Goal: Task Accomplishment & Management: Manage account settings

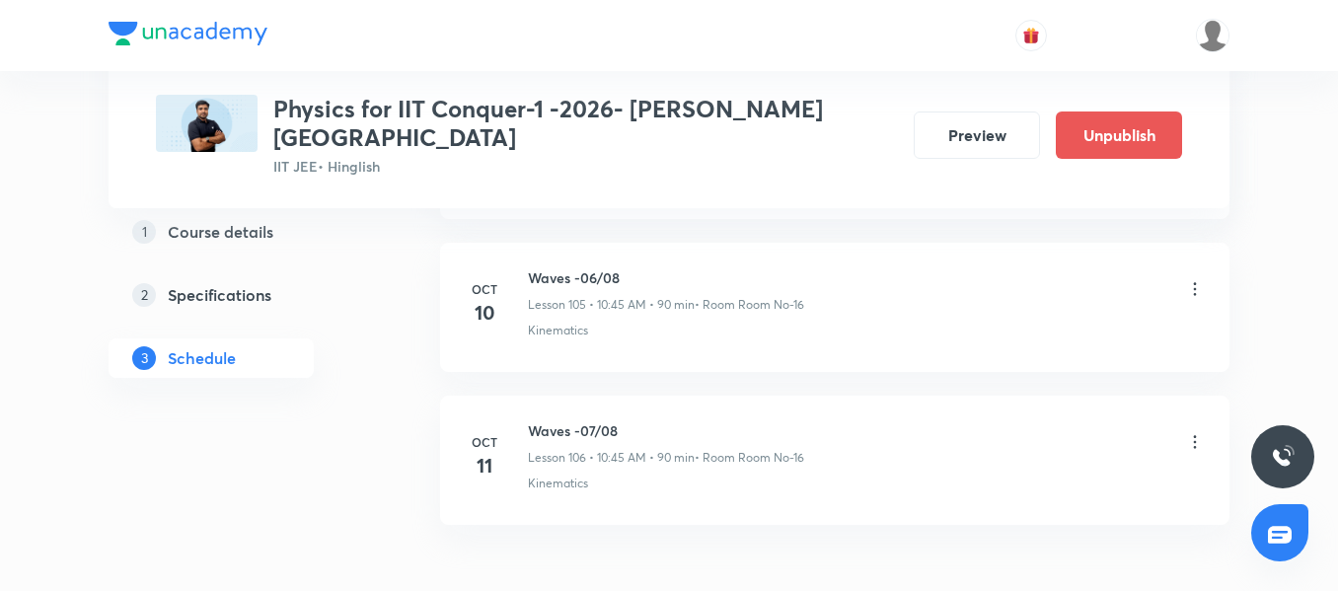
scroll to position [17012, 0]
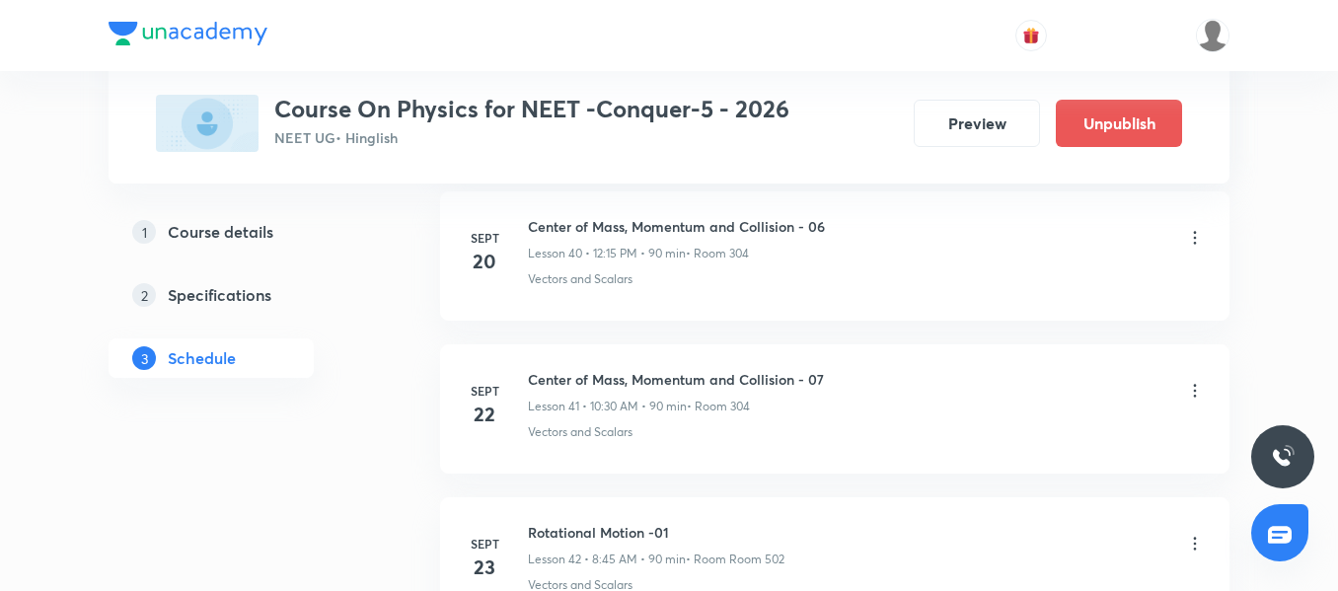
scroll to position [8940, 0]
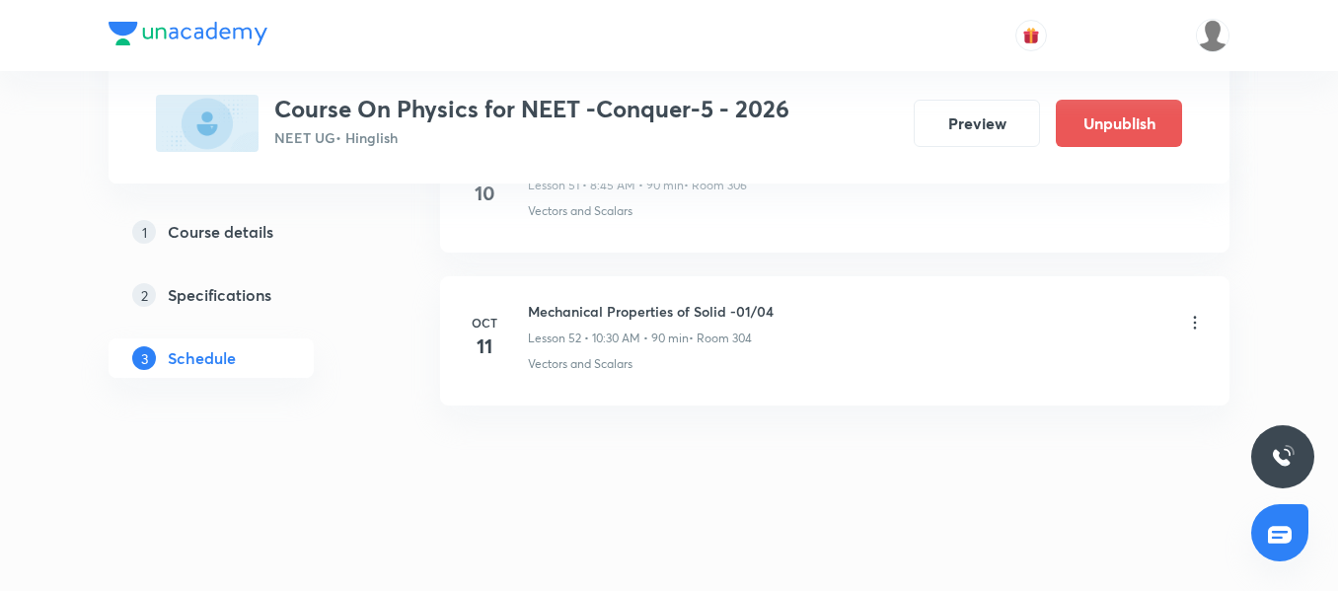
click at [647, 318] on h6 "Mechanical Properties of Solid -01/04" at bounding box center [651, 311] width 246 height 21
click at [638, 365] on div "Vectors and Scalars" at bounding box center [866, 364] width 677 height 18
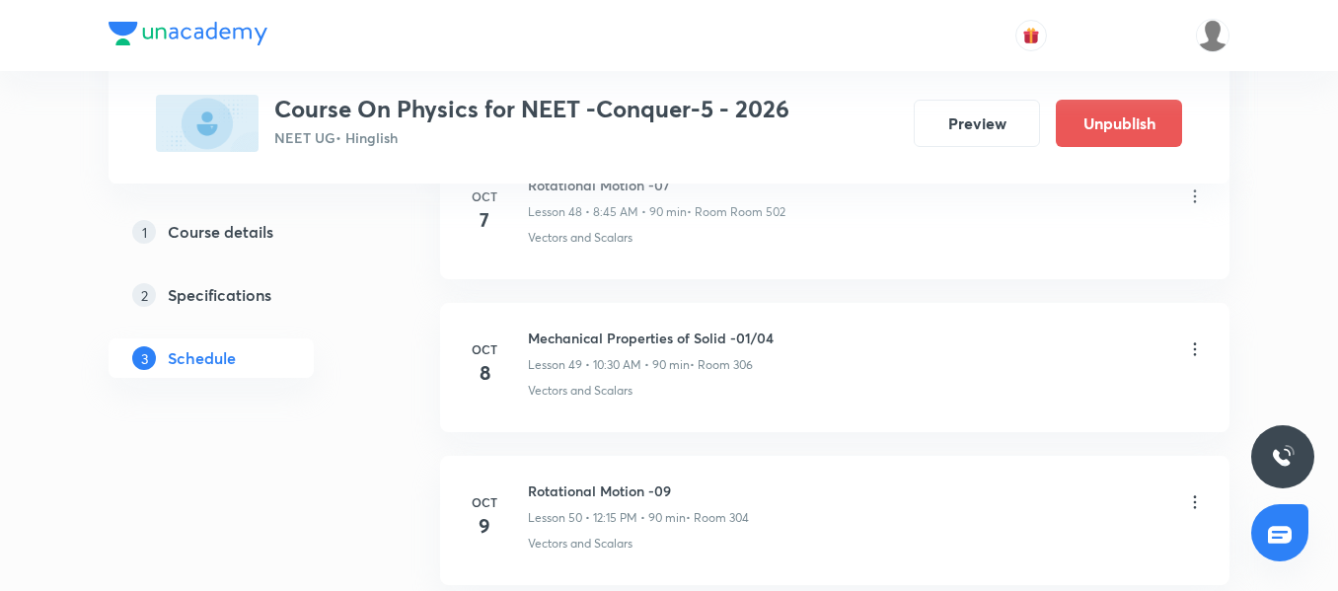
scroll to position [8447, 0]
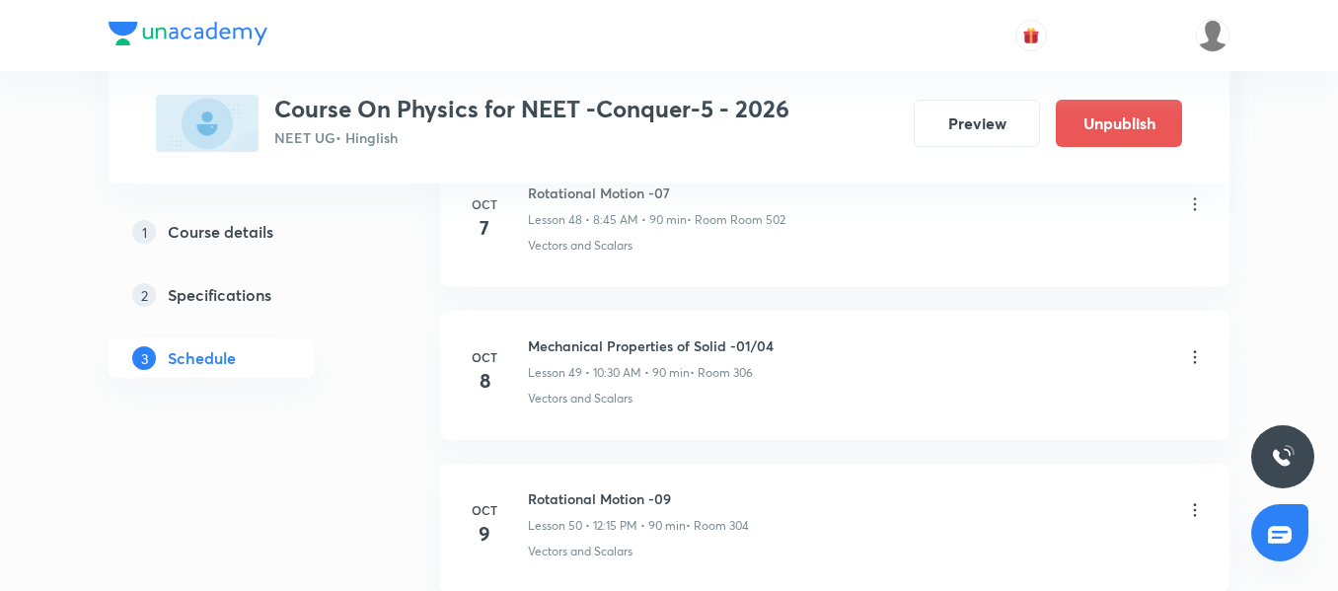
click at [650, 345] on h6 "Mechanical Properties of Solid -01/04" at bounding box center [651, 345] width 246 height 21
copy h6 "Mechanical Properties of Solid -01/04"
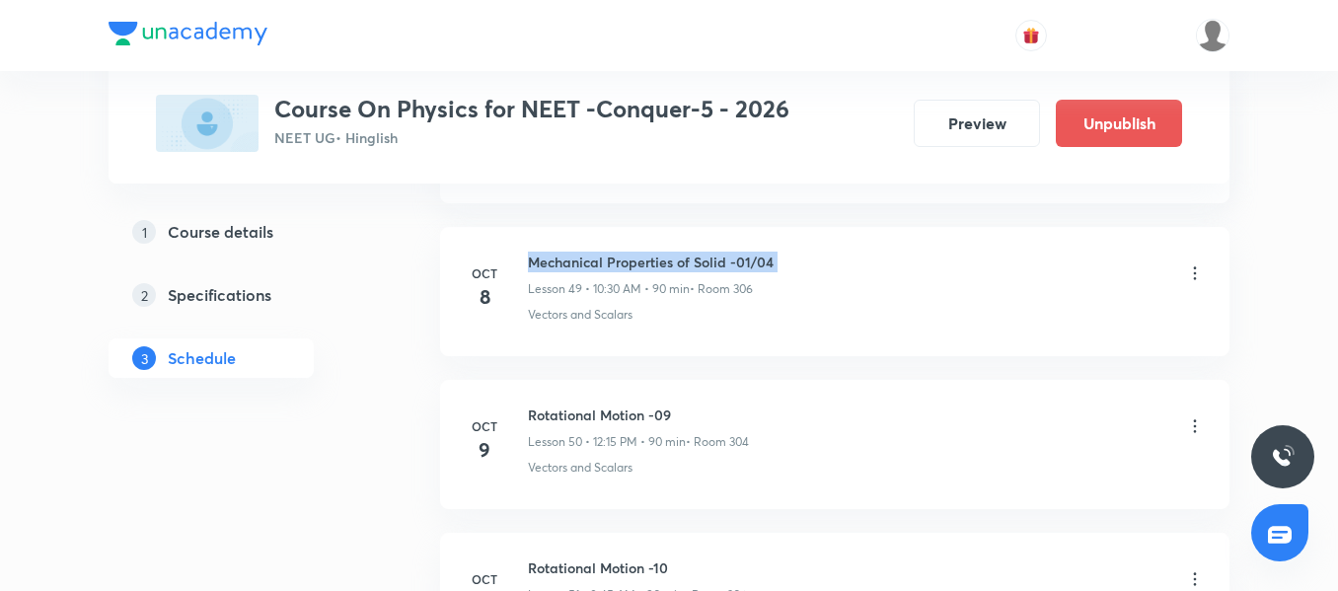
scroll to position [8644, 0]
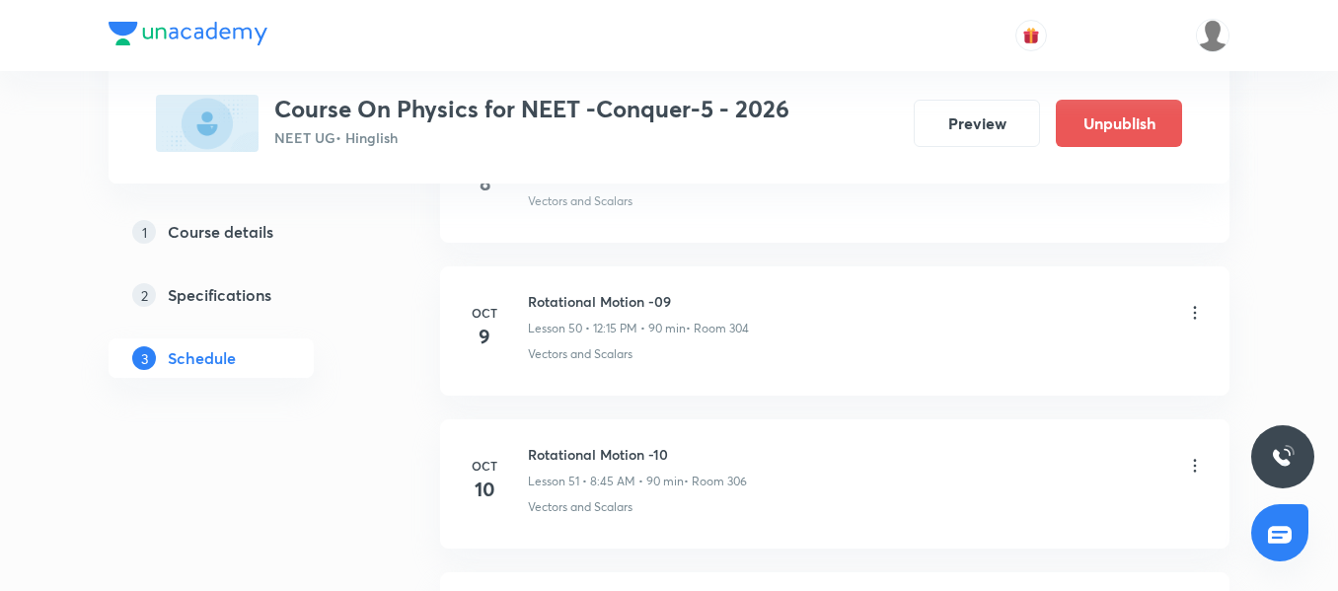
click at [1198, 303] on icon at bounding box center [1195, 313] width 20 height 20
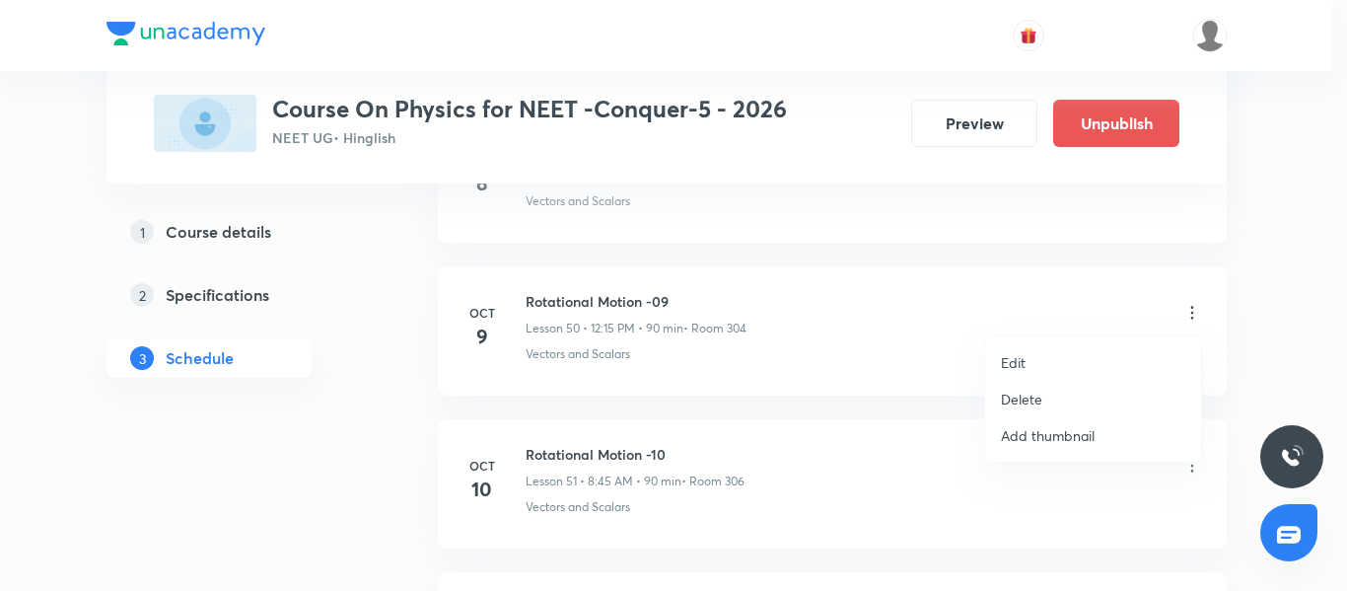
click at [1056, 361] on li "Edit" at bounding box center [1093, 362] width 216 height 36
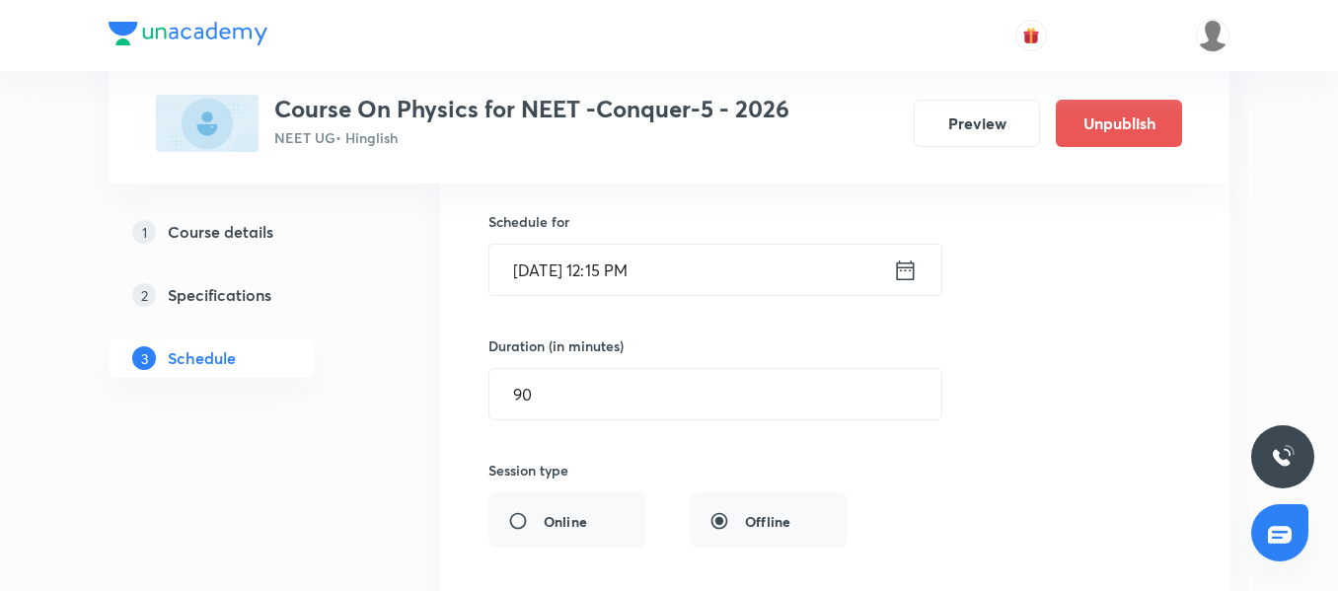
scroll to position [7855, 0]
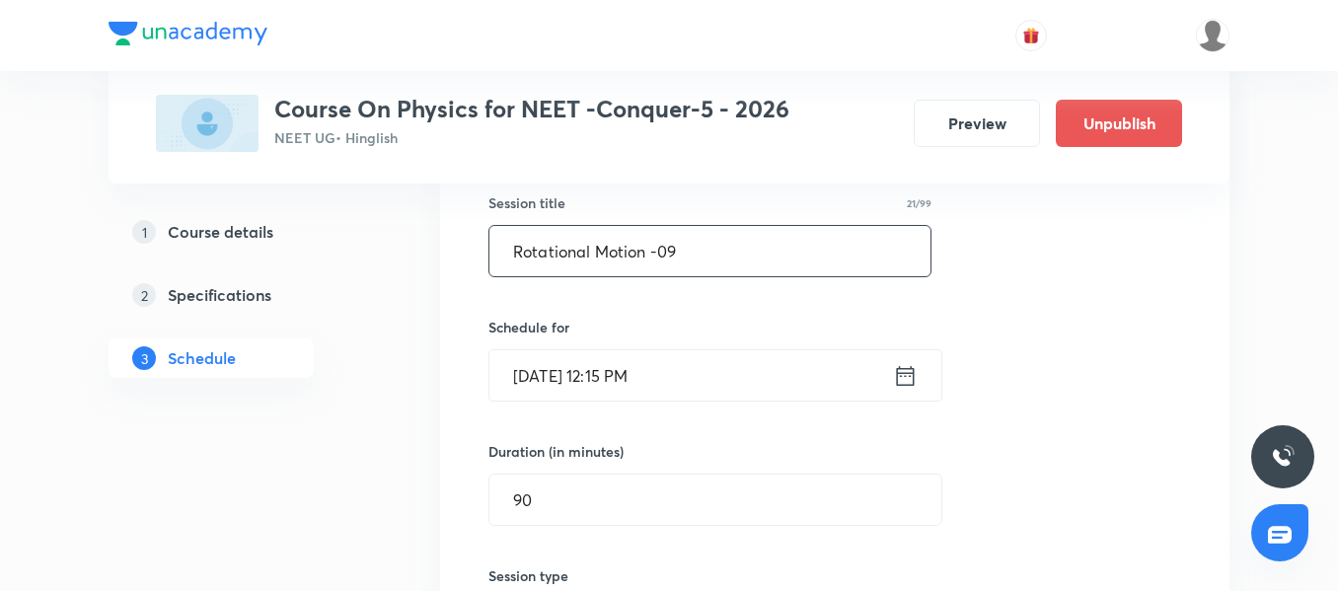
click at [601, 260] on input "Rotational Motion -09" at bounding box center [709, 251] width 441 height 50
paste input "Mechanical Properties of Solid -01/04"
click at [764, 245] on input "Mechanical Properties of Solid -01/04" at bounding box center [709, 251] width 441 height 50
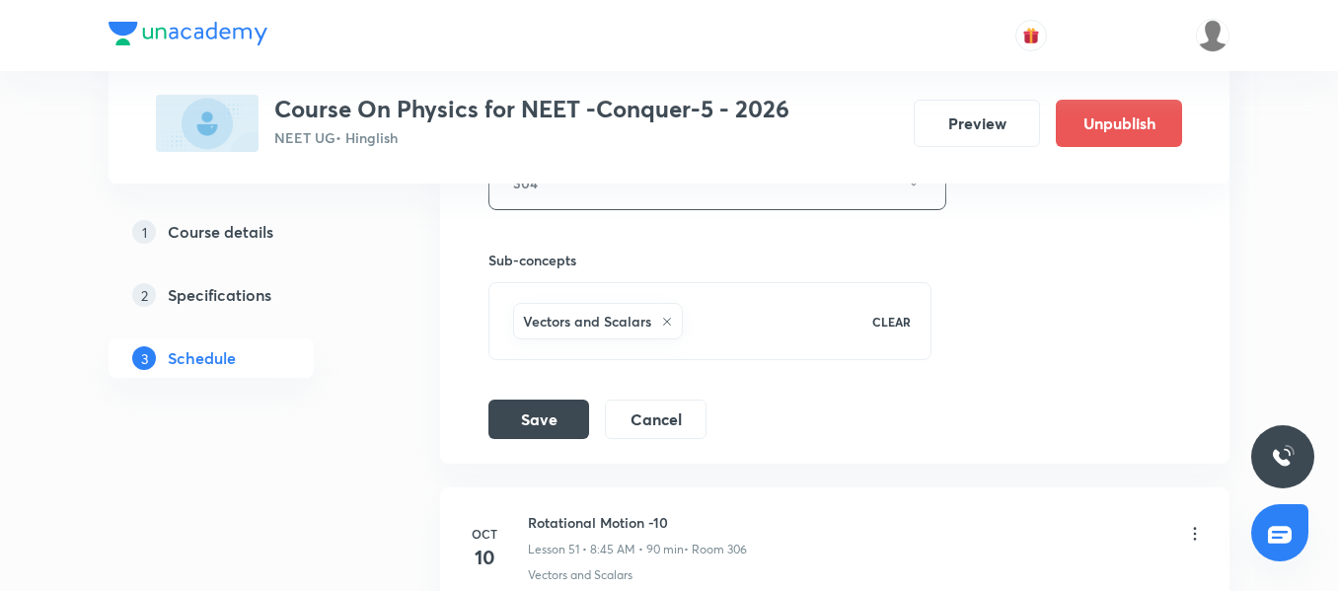
scroll to position [8546, 0]
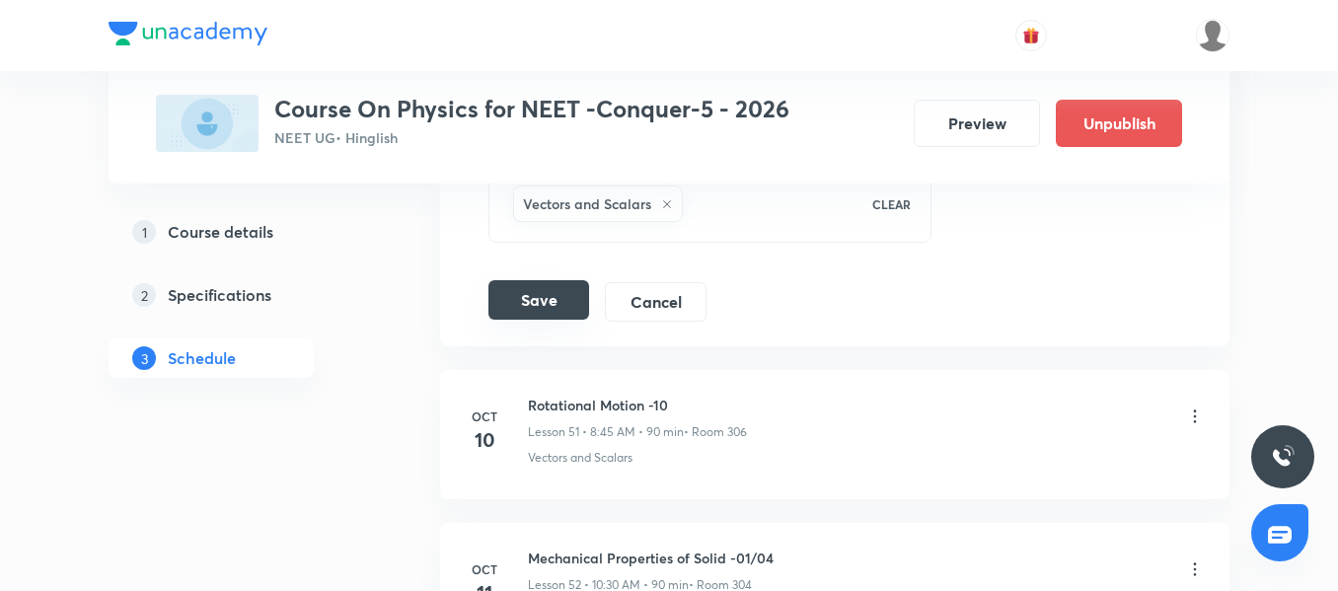
type input "Mechanical Properties of Solid -02/04"
click at [543, 280] on button "Save" at bounding box center [538, 299] width 101 height 39
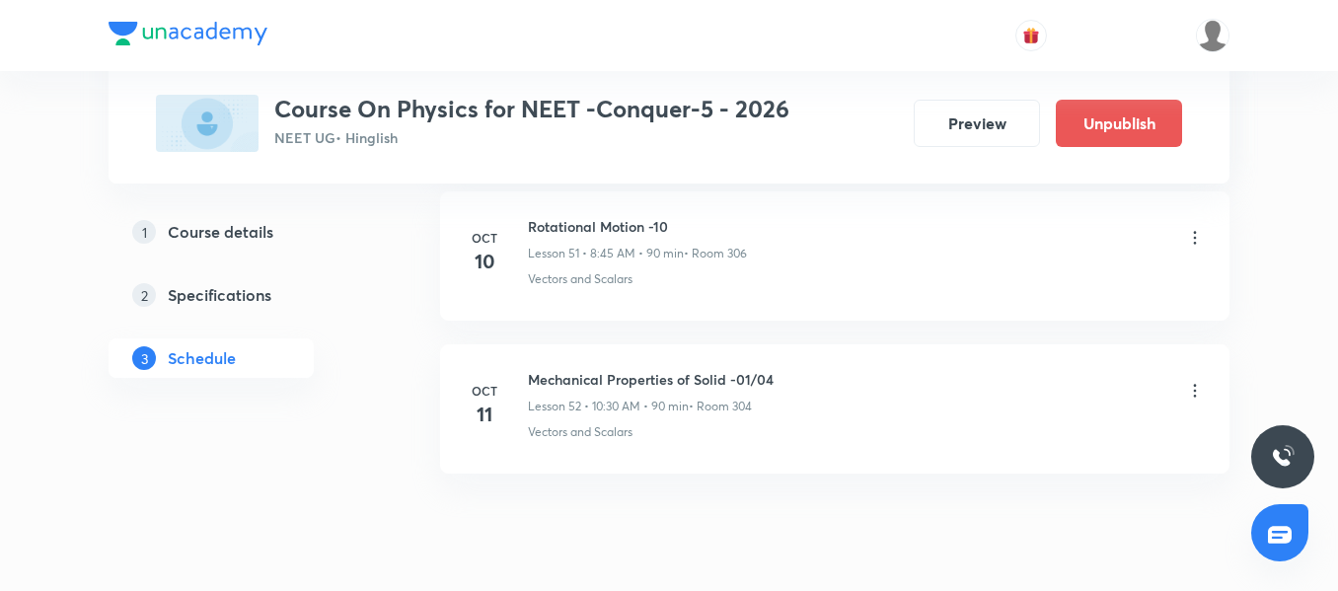
scroll to position [7935, 0]
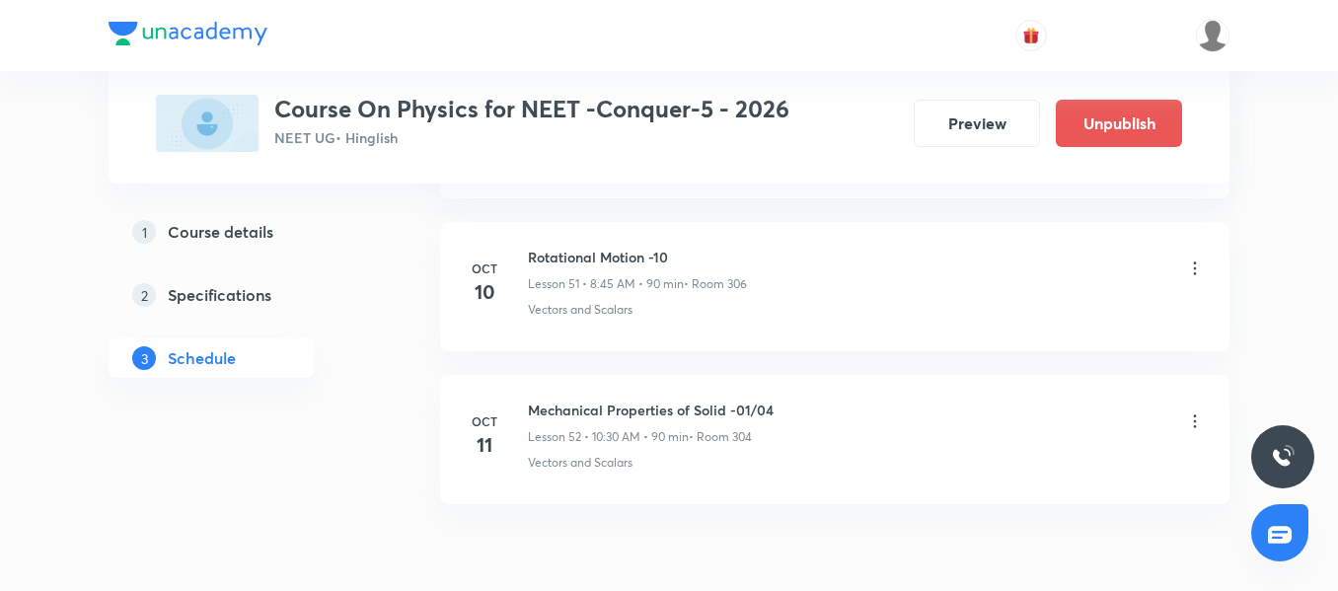
click at [1197, 263] on icon at bounding box center [1195, 268] width 20 height 20
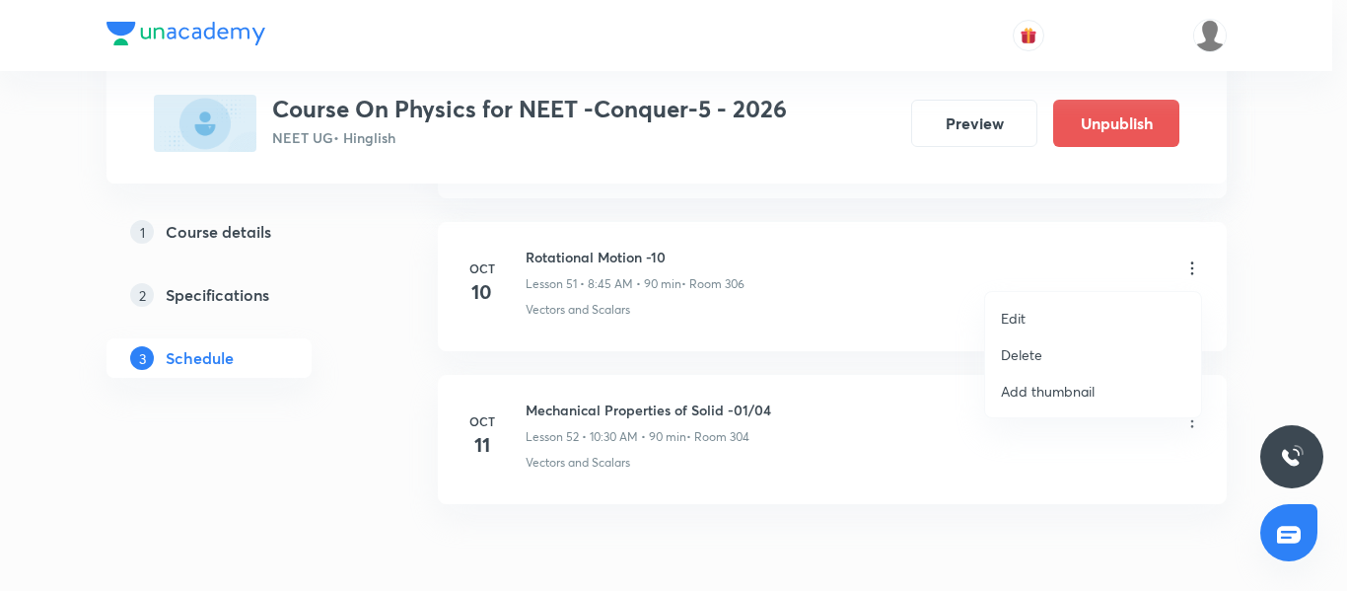
click at [1069, 322] on li "Edit" at bounding box center [1093, 318] width 216 height 36
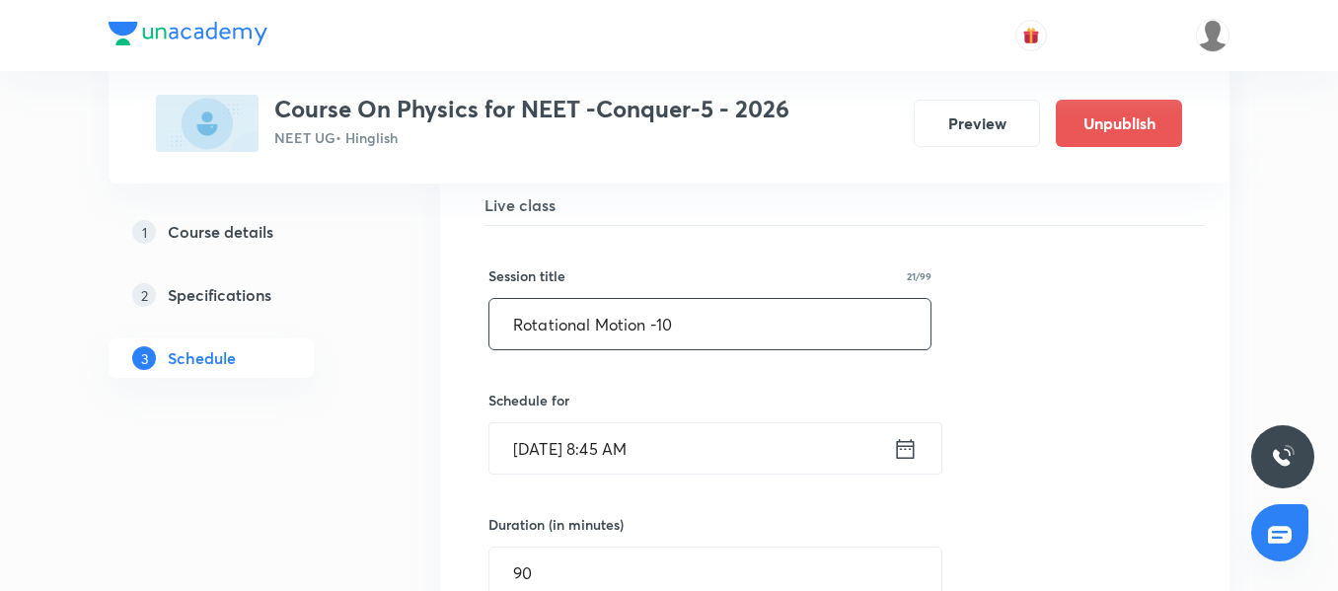
click at [658, 338] on input "Rotational Motion -10" at bounding box center [709, 324] width 441 height 50
paste input "Mechanical Properties of Solid -01/04"
click at [767, 313] on input "Mechanical Properties of Solid -01/04" at bounding box center [709, 324] width 441 height 50
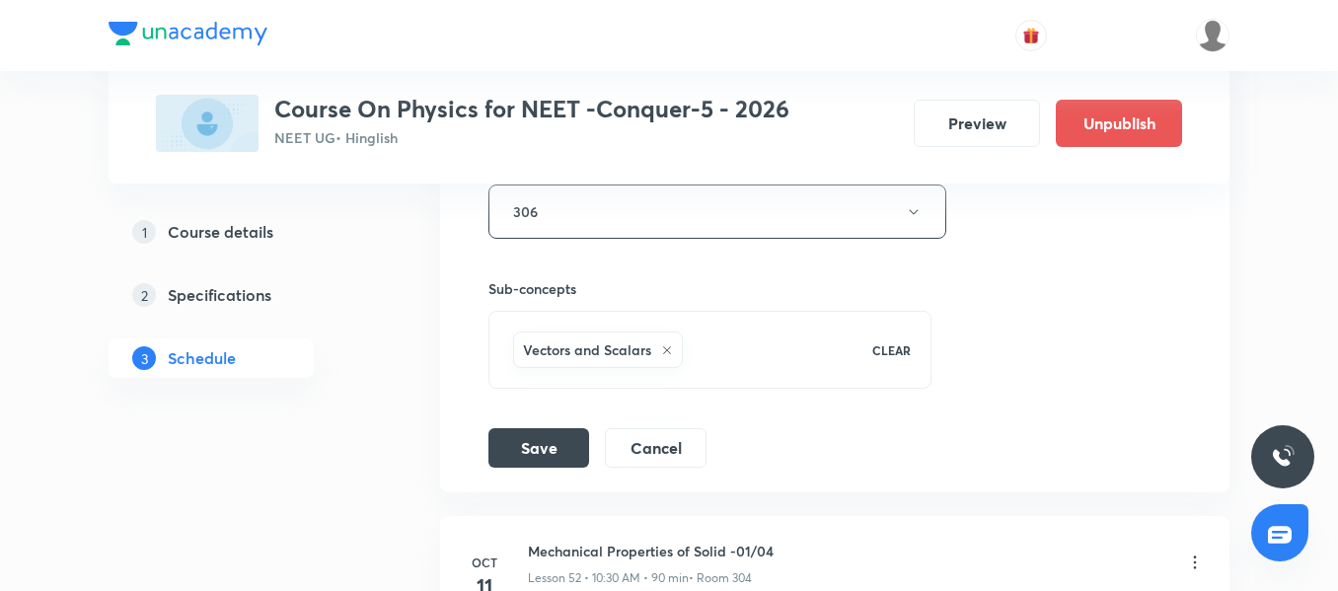
scroll to position [8626, 0]
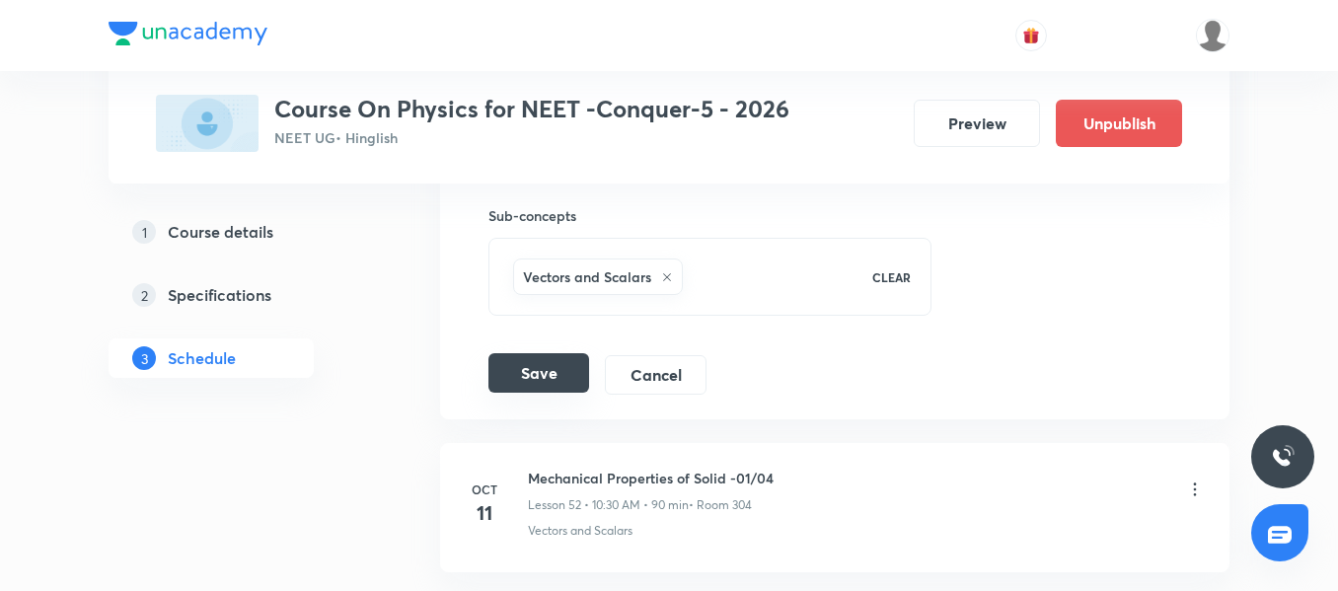
type input "Mechanical Properties of Solid -03/04"
click at [532, 373] on button "Save" at bounding box center [538, 372] width 101 height 39
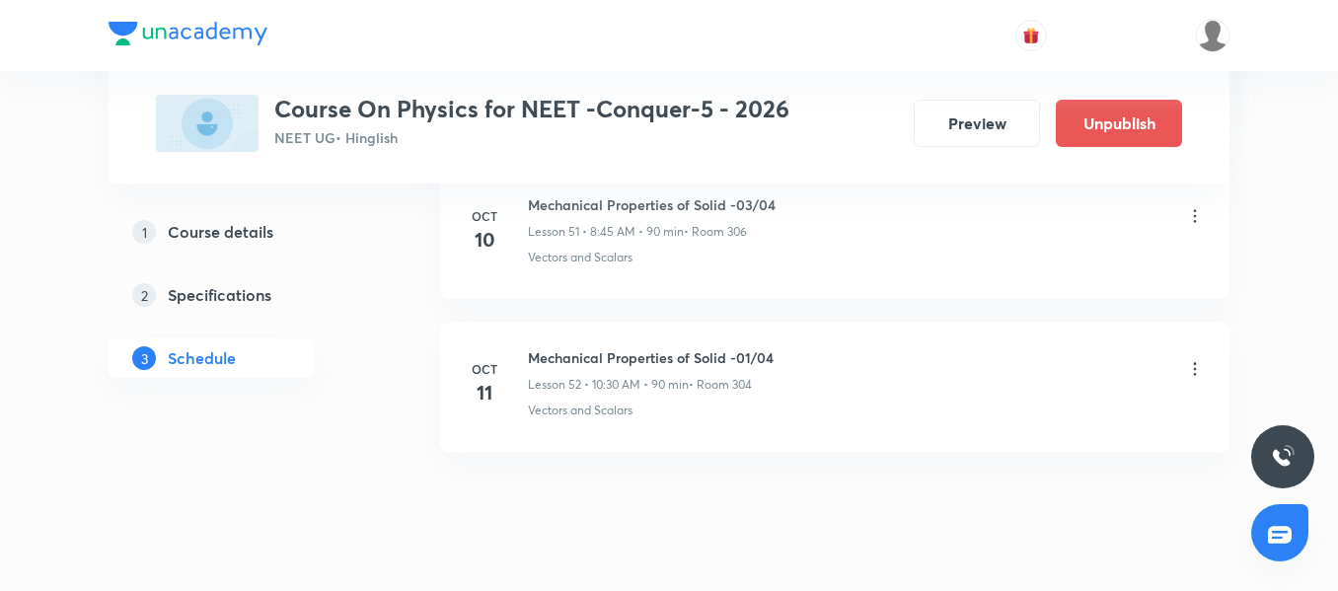
scroll to position [8034, 0]
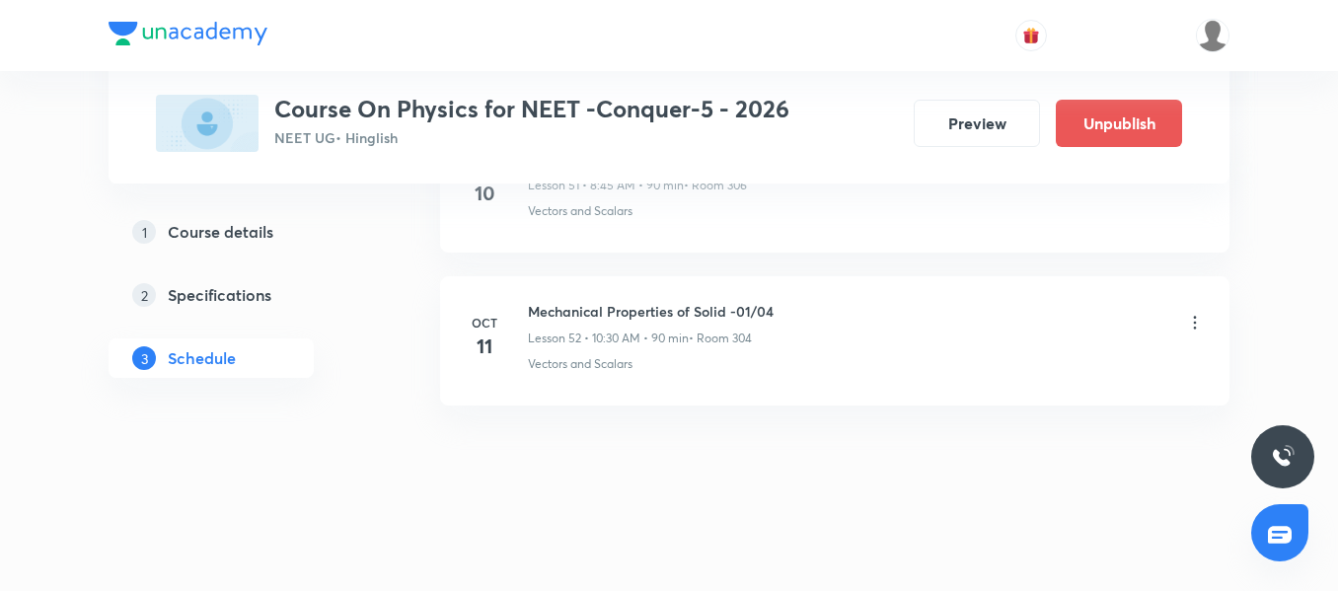
click at [1192, 325] on icon at bounding box center [1195, 323] width 20 height 20
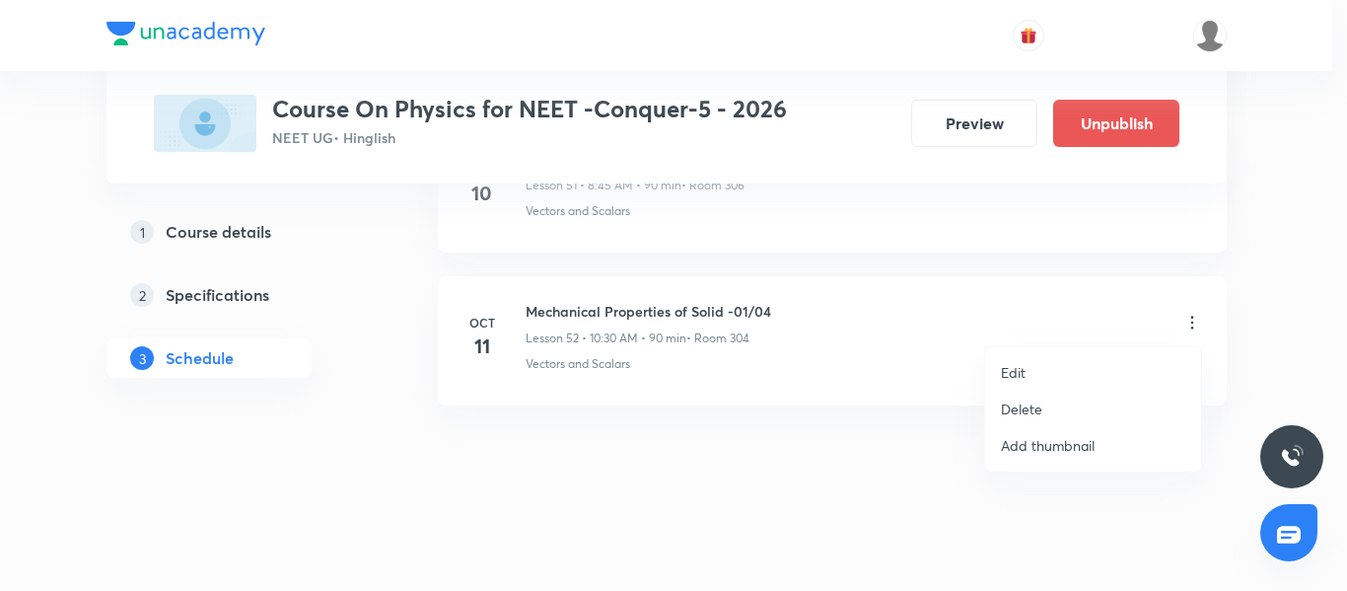
click at [1032, 368] on li "Edit" at bounding box center [1093, 372] width 216 height 36
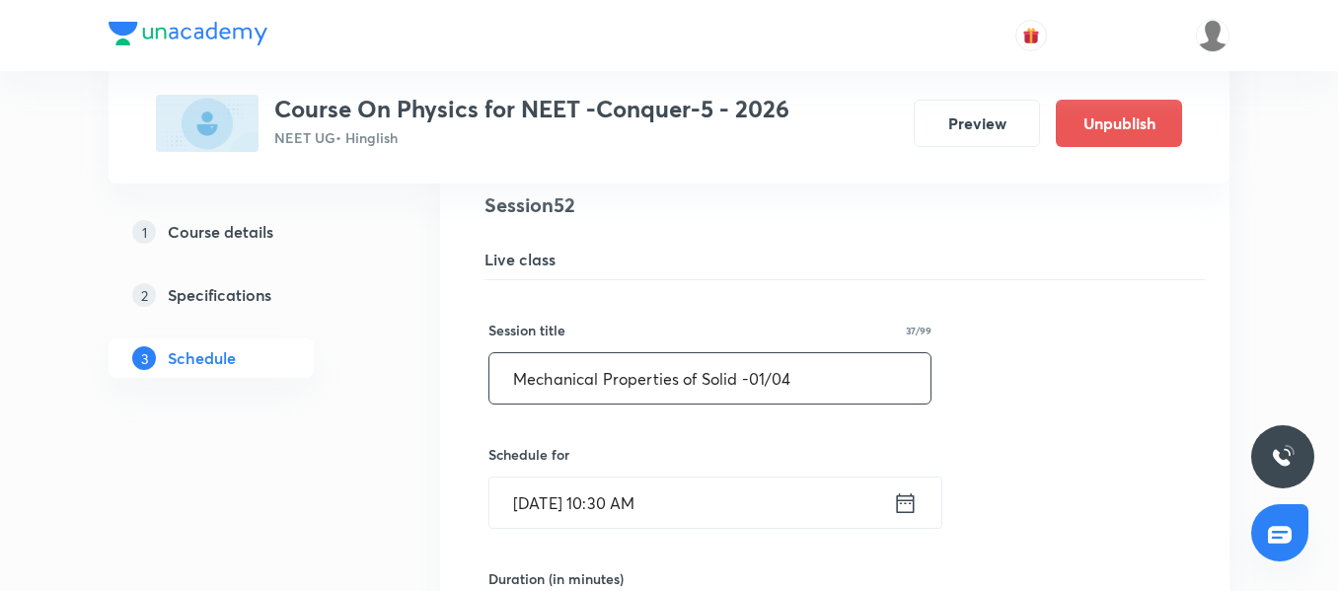
click at [763, 376] on input "Mechanical Properties of Solid -01/04" at bounding box center [709, 378] width 441 height 50
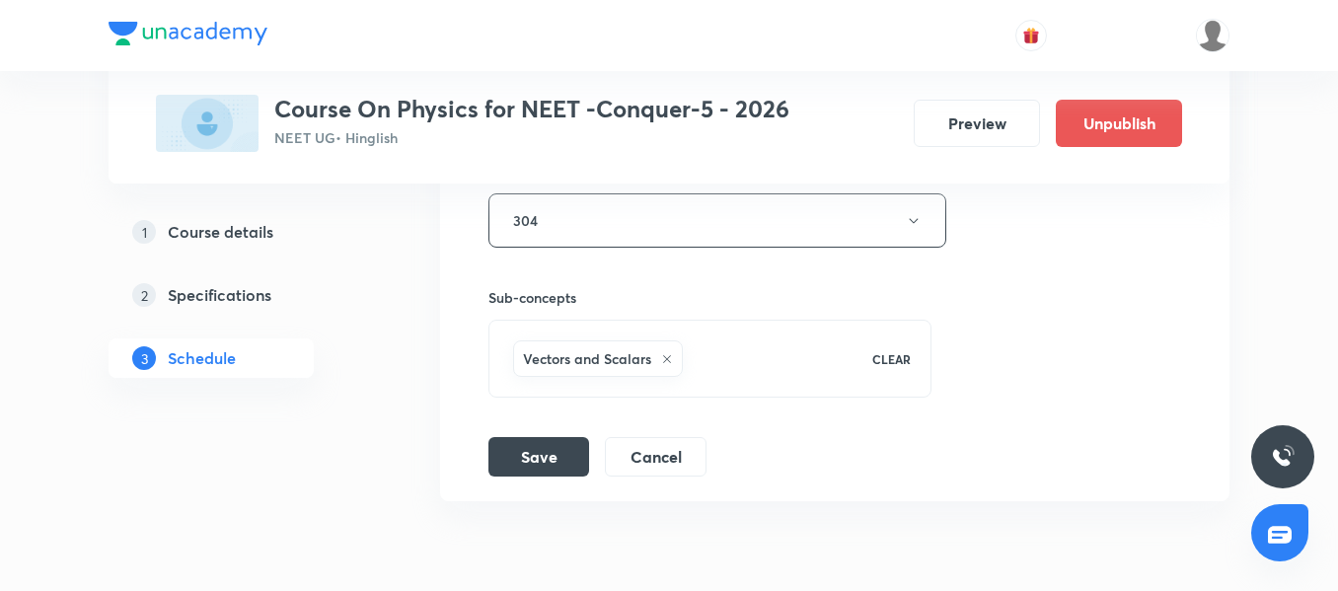
scroll to position [8792, 0]
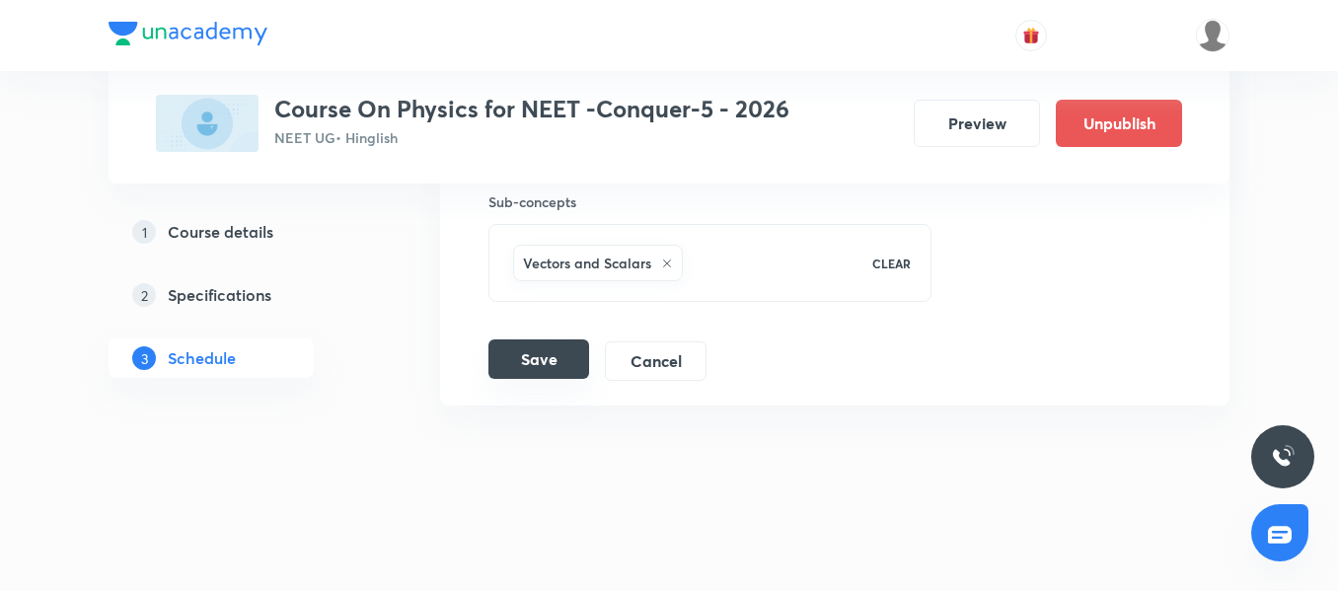
type input "Mechanical Properties of Solid -04/04"
click at [520, 356] on button "Save" at bounding box center [538, 358] width 101 height 39
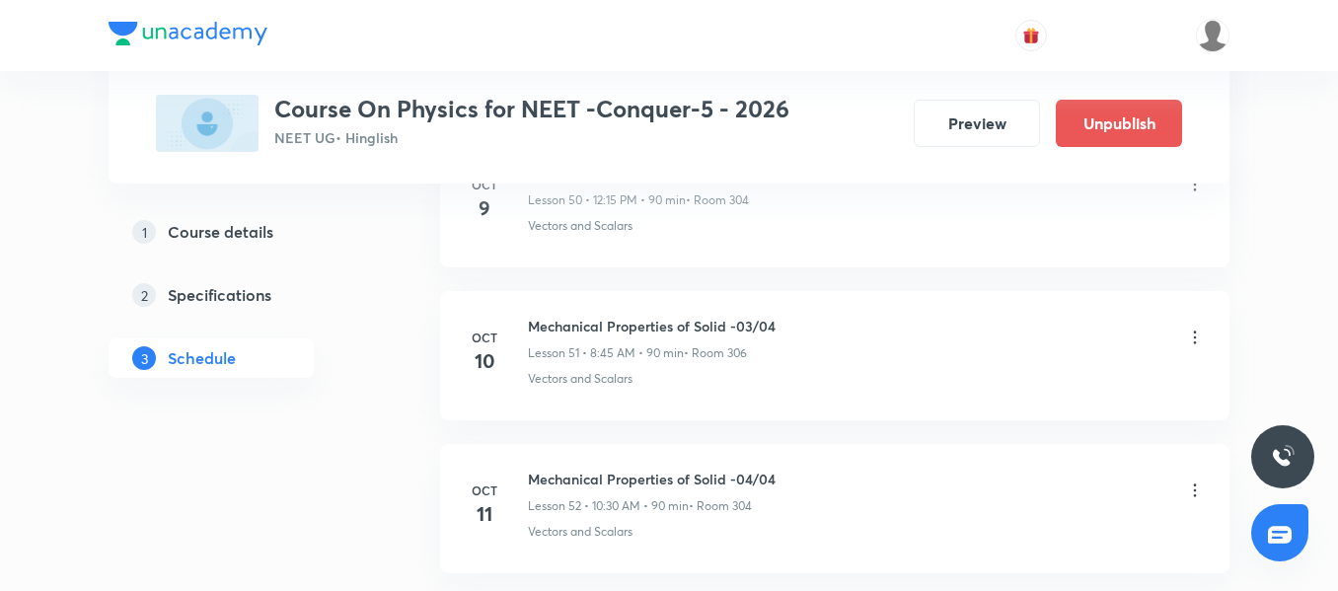
scroll to position [8034, 0]
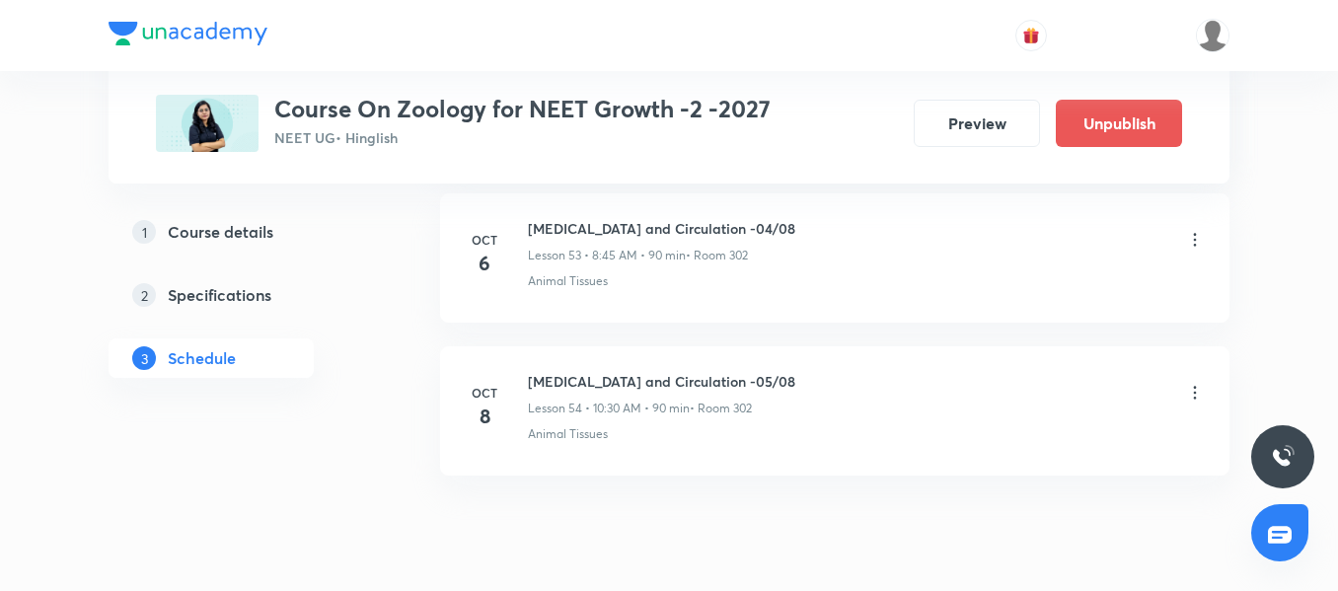
scroll to position [9147, 0]
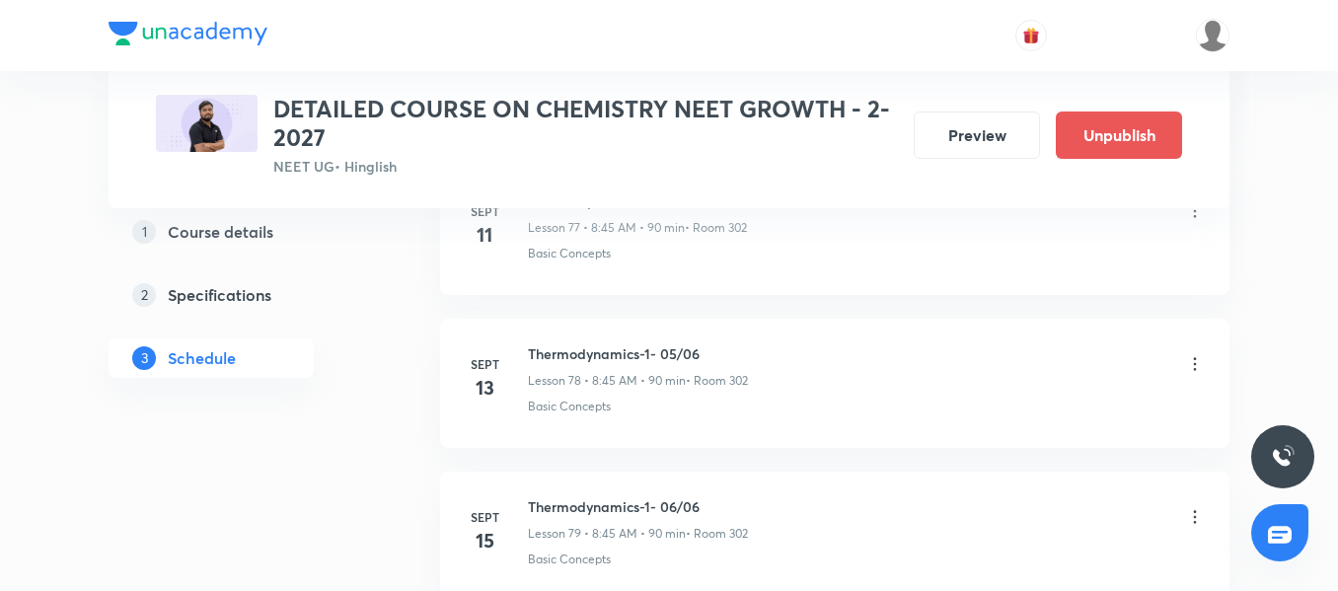
scroll to position [12802, 0]
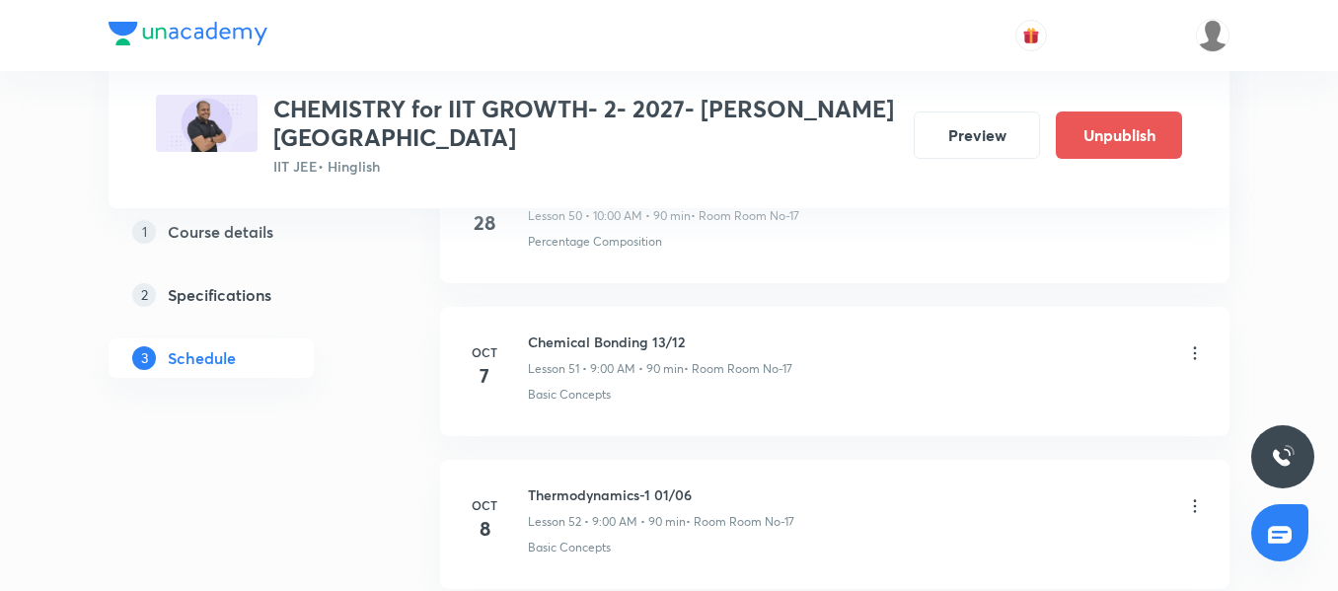
scroll to position [8880, 0]
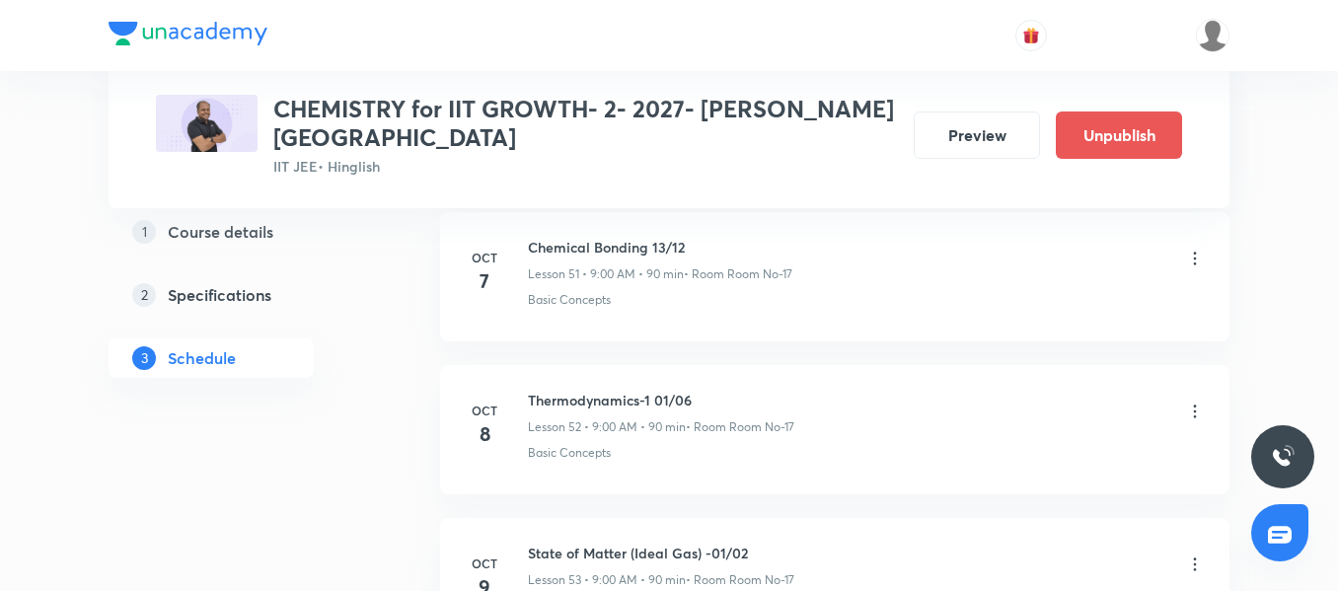
click at [620, 393] on h6 "Thermodynamics-1 01/06" at bounding box center [661, 400] width 266 height 21
copy h6 "Thermodynamics-1 01/06"
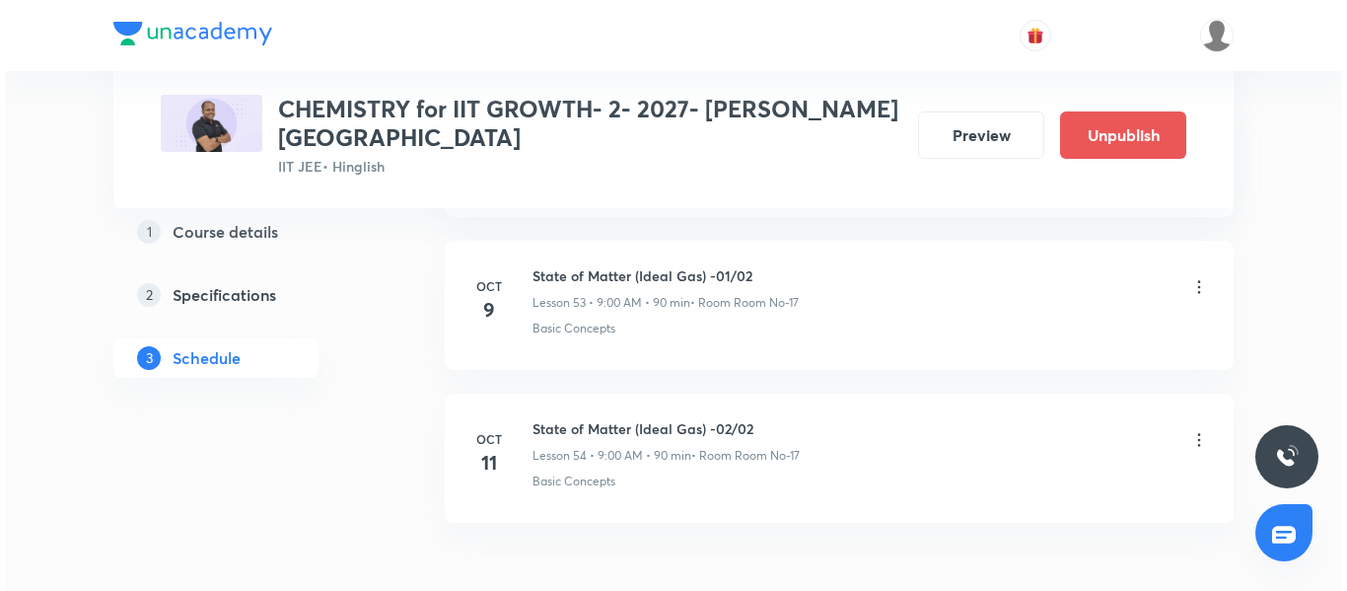
scroll to position [9176, 0]
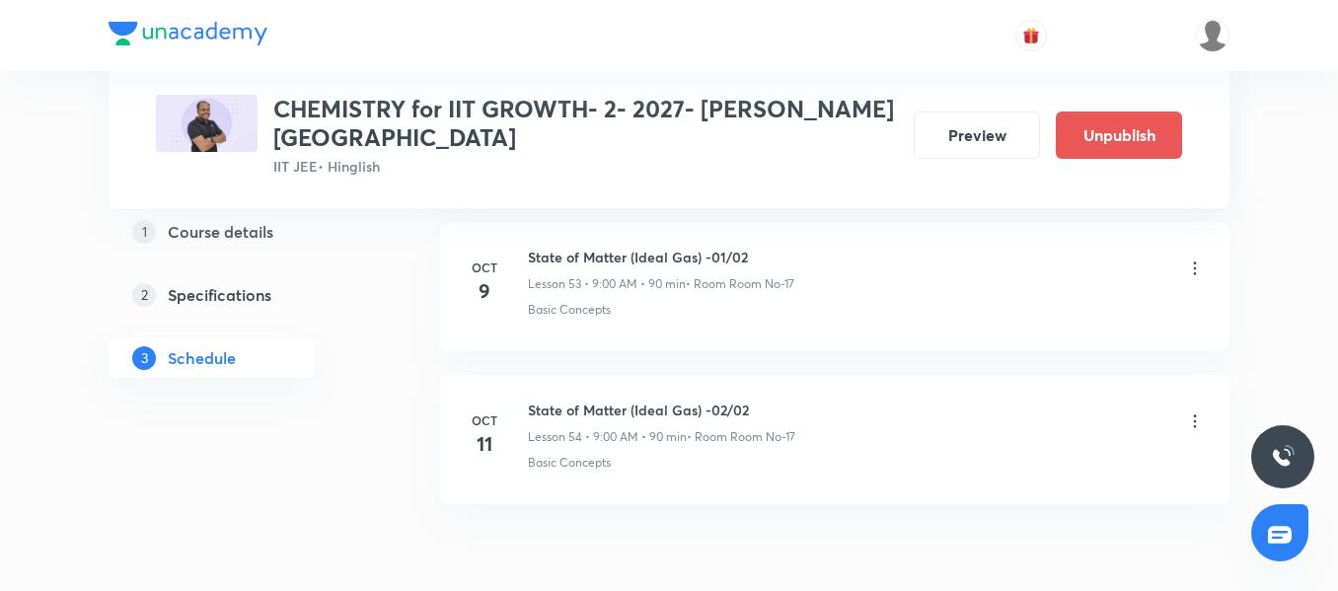
click at [1191, 266] on icon at bounding box center [1195, 268] width 20 height 20
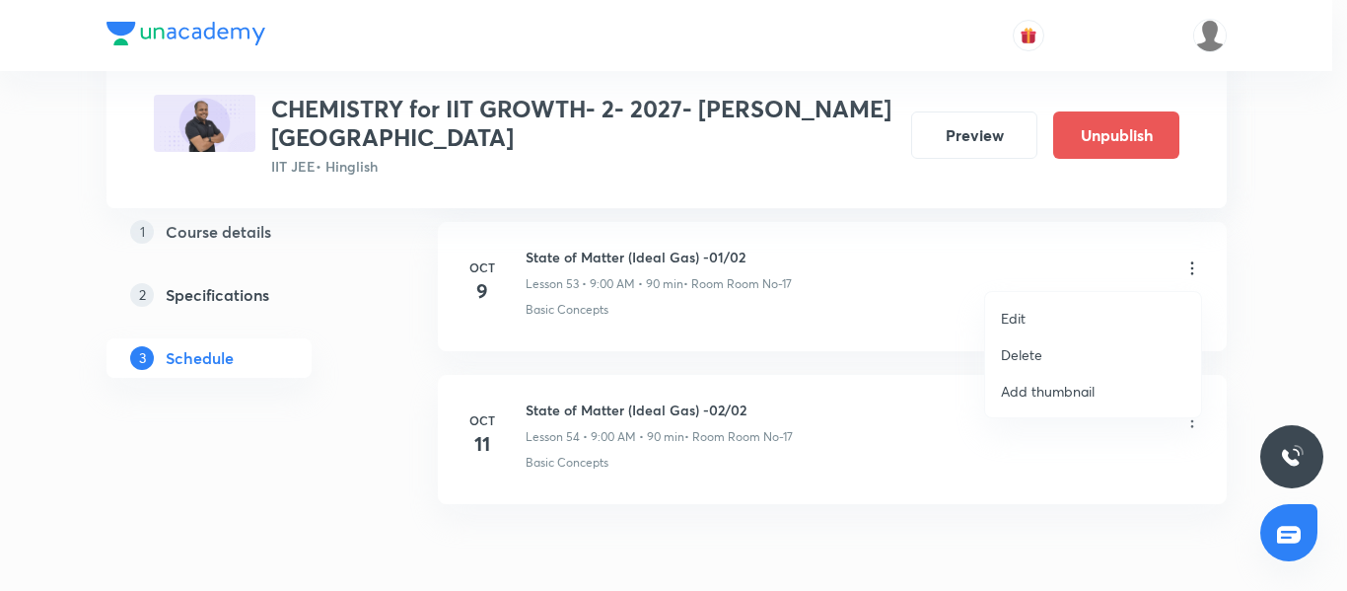
click at [1049, 312] on li "Edit" at bounding box center [1093, 318] width 216 height 36
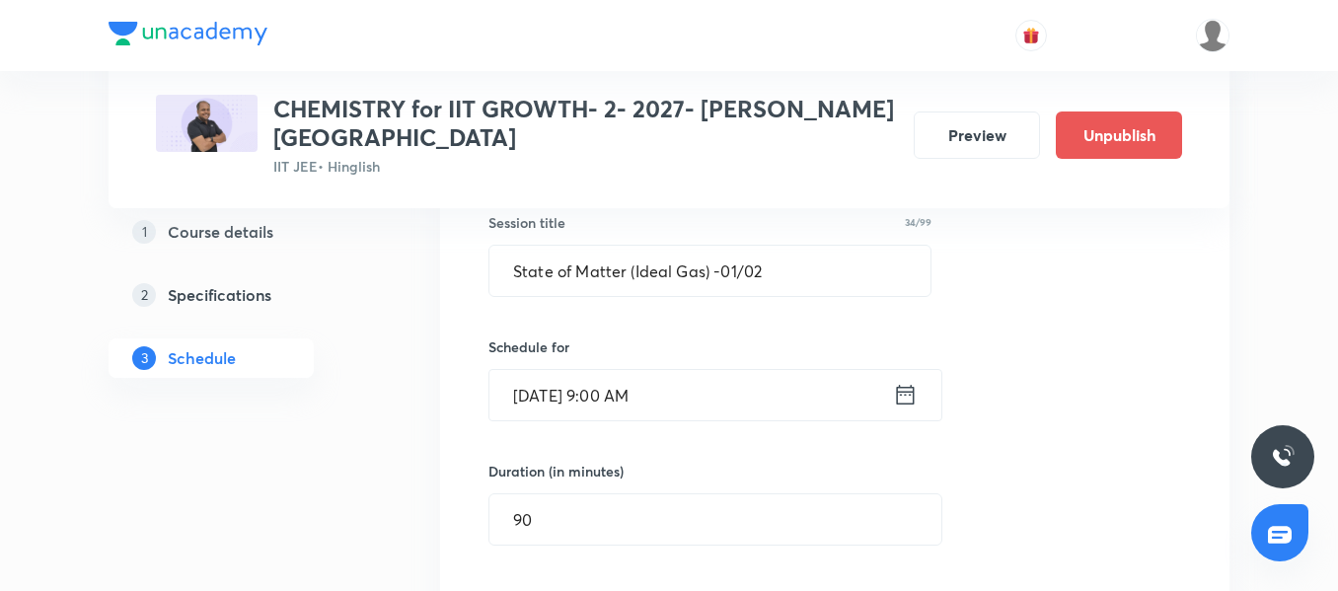
scroll to position [8239, 0]
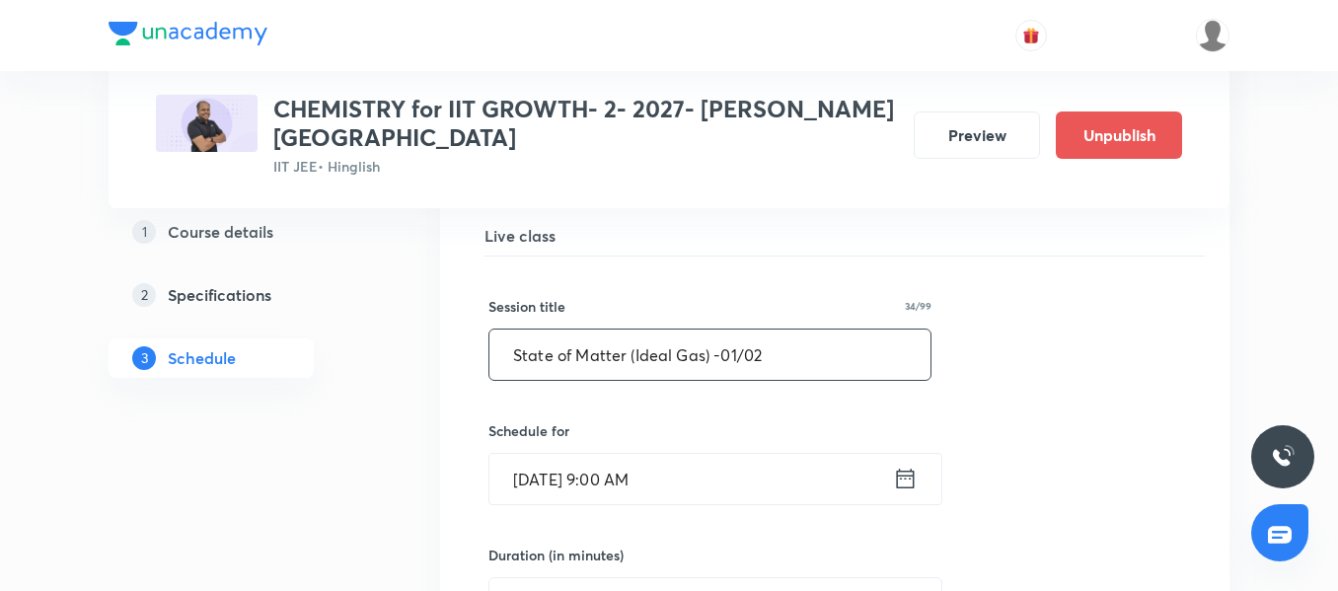
click at [623, 359] on input "State of Matter (Ideal Gas) -01/02" at bounding box center [709, 354] width 441 height 50
paste input "Thermodynamics-1 01/06"
click at [675, 350] on input "Thermodynamics-1 01/06" at bounding box center [709, 354] width 441 height 50
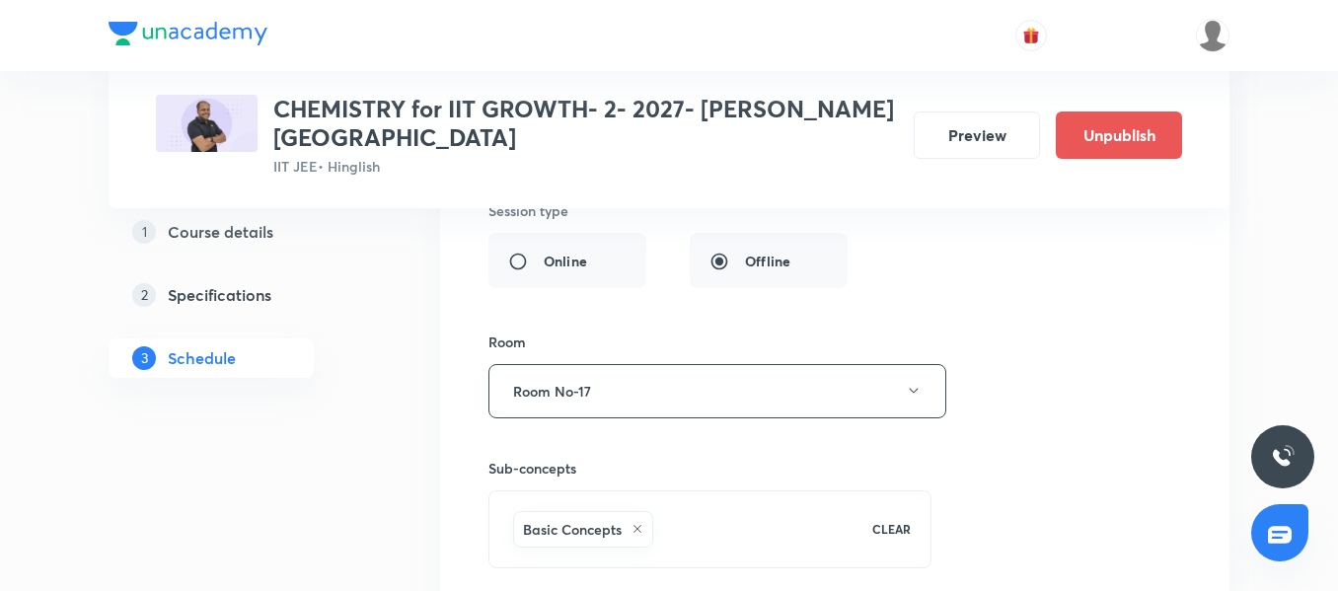
scroll to position [8831, 0]
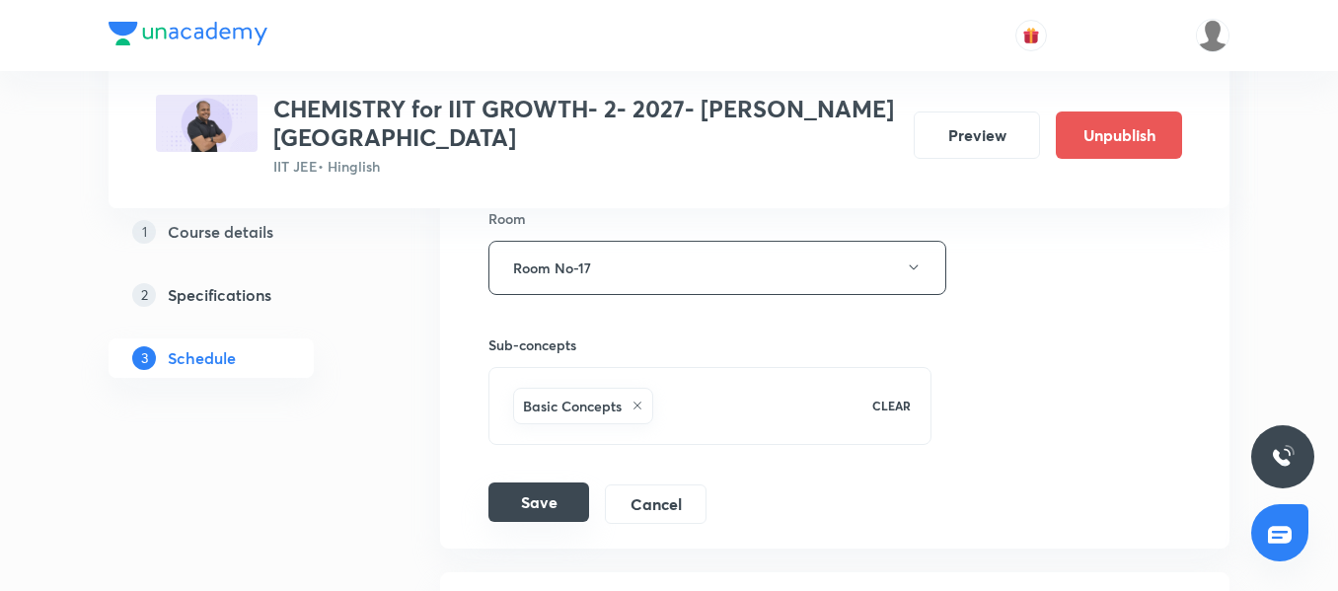
type input "Thermodynamics-1 02/06"
click at [545, 488] on button "Save" at bounding box center [538, 501] width 101 height 39
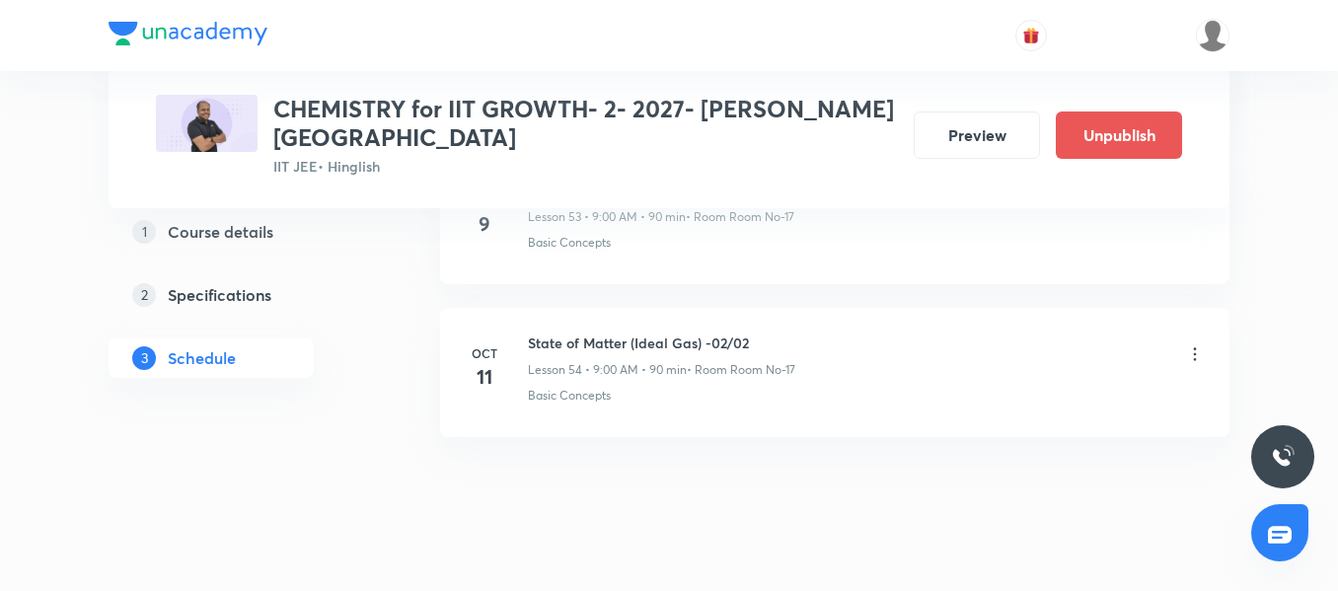
scroll to position [8368, 0]
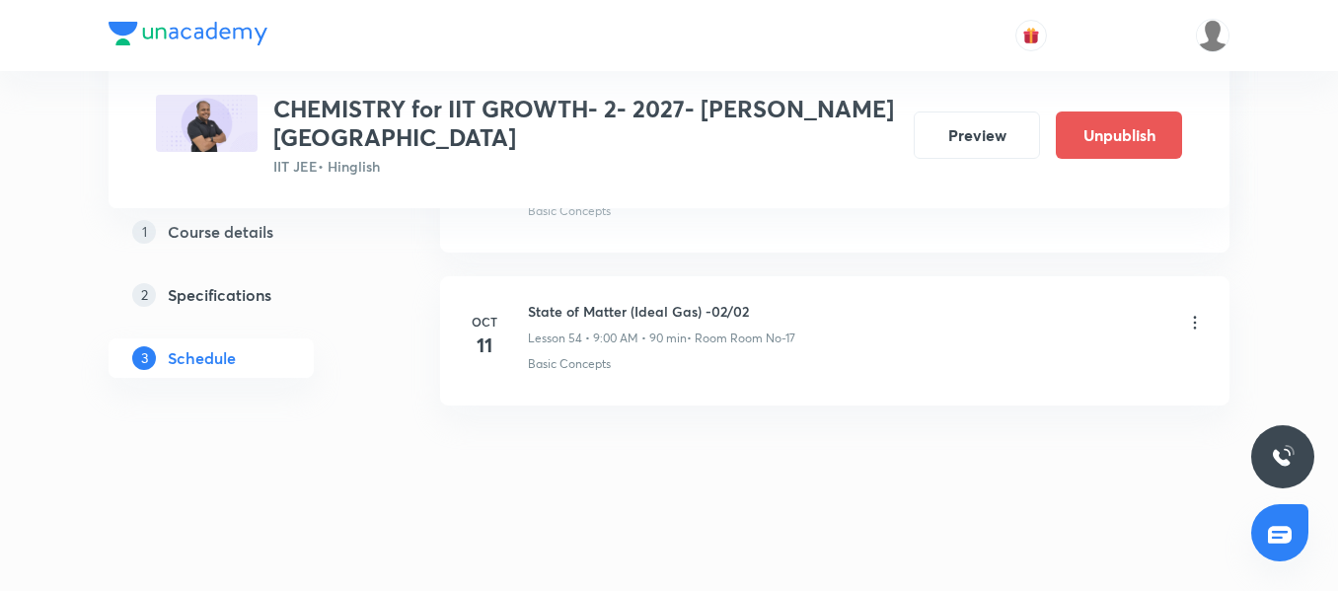
click at [1192, 323] on icon at bounding box center [1195, 323] width 20 height 20
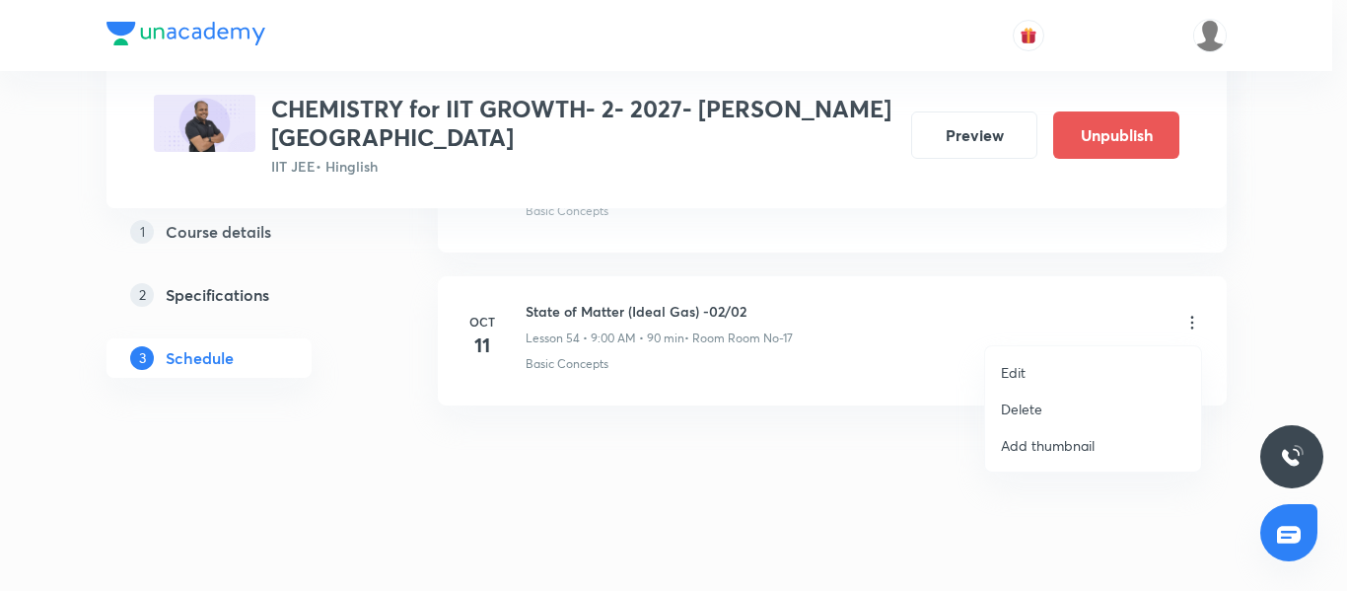
click at [1068, 365] on li "Edit" at bounding box center [1093, 372] width 216 height 36
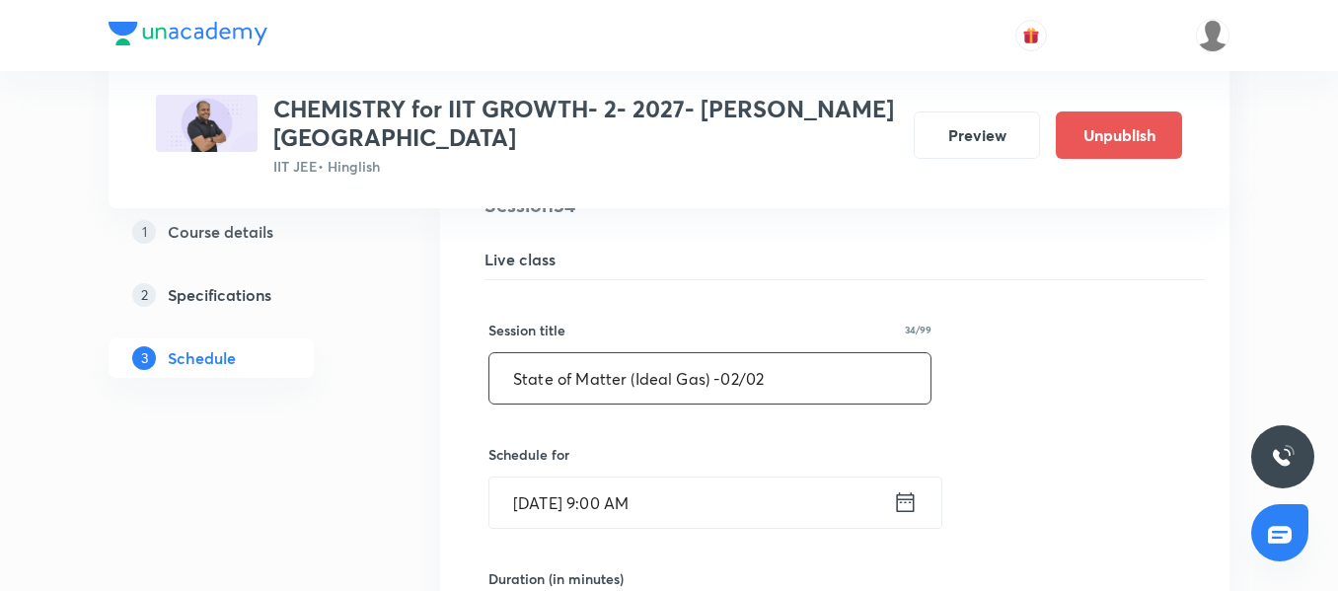
click at [676, 384] on input "State of Matter (Ideal Gas) -02/02" at bounding box center [709, 378] width 441 height 50
paste input "Thermodynamics-1 01/06"
click at [672, 366] on input "Thermodynamics-1 01/06" at bounding box center [709, 378] width 441 height 50
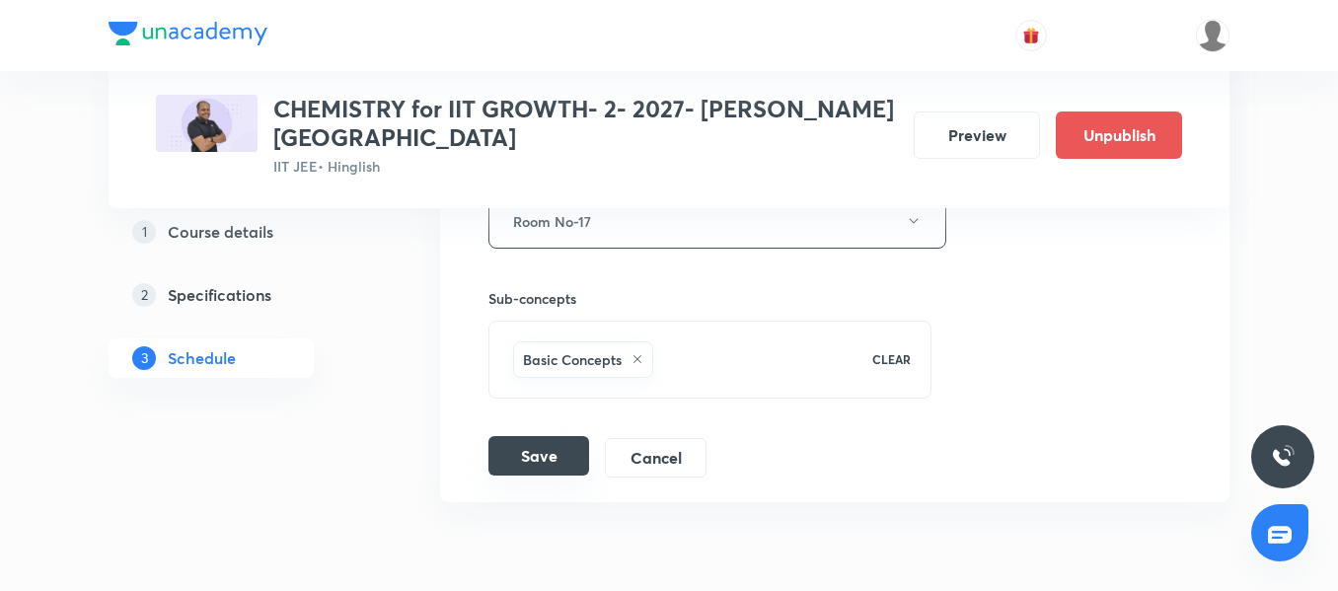
scroll to position [9059, 0]
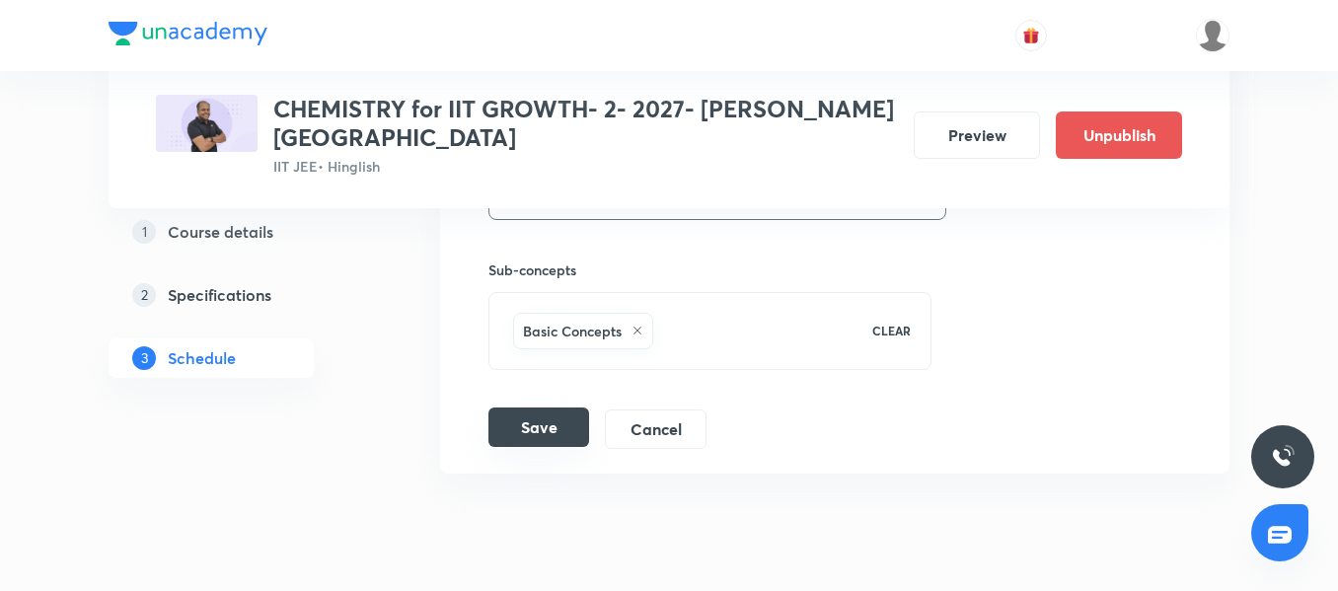
type input "Thermodynamics-1 03/06"
click at [552, 428] on button "Save" at bounding box center [538, 426] width 101 height 39
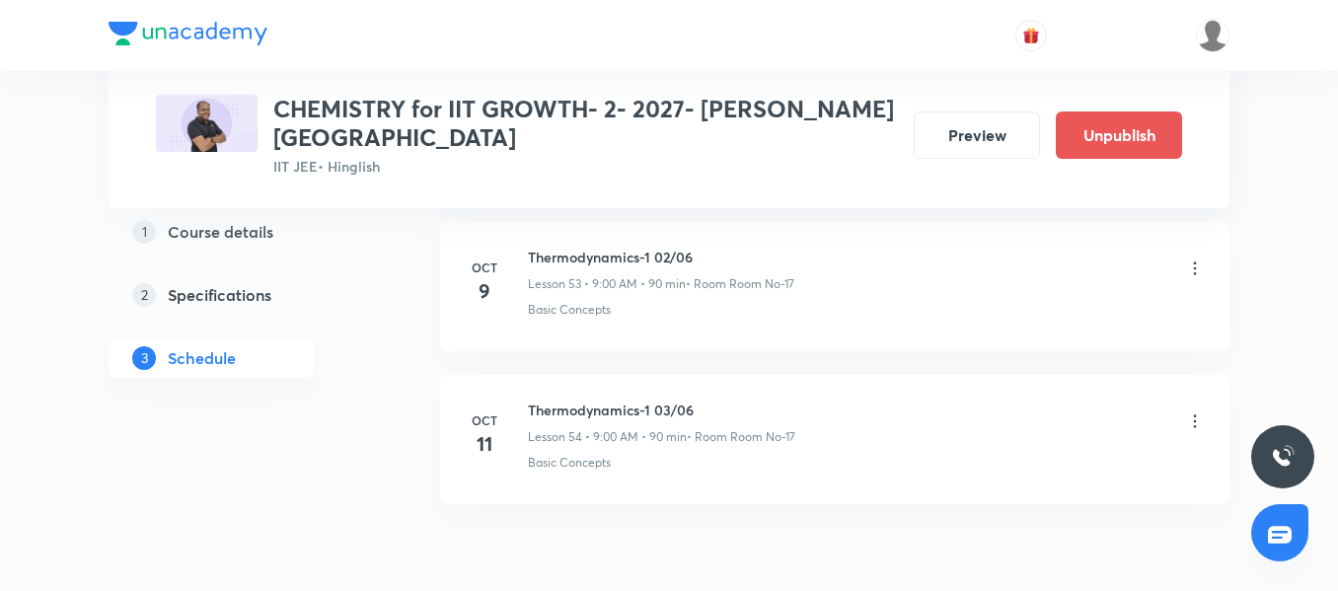
scroll to position [8171, 0]
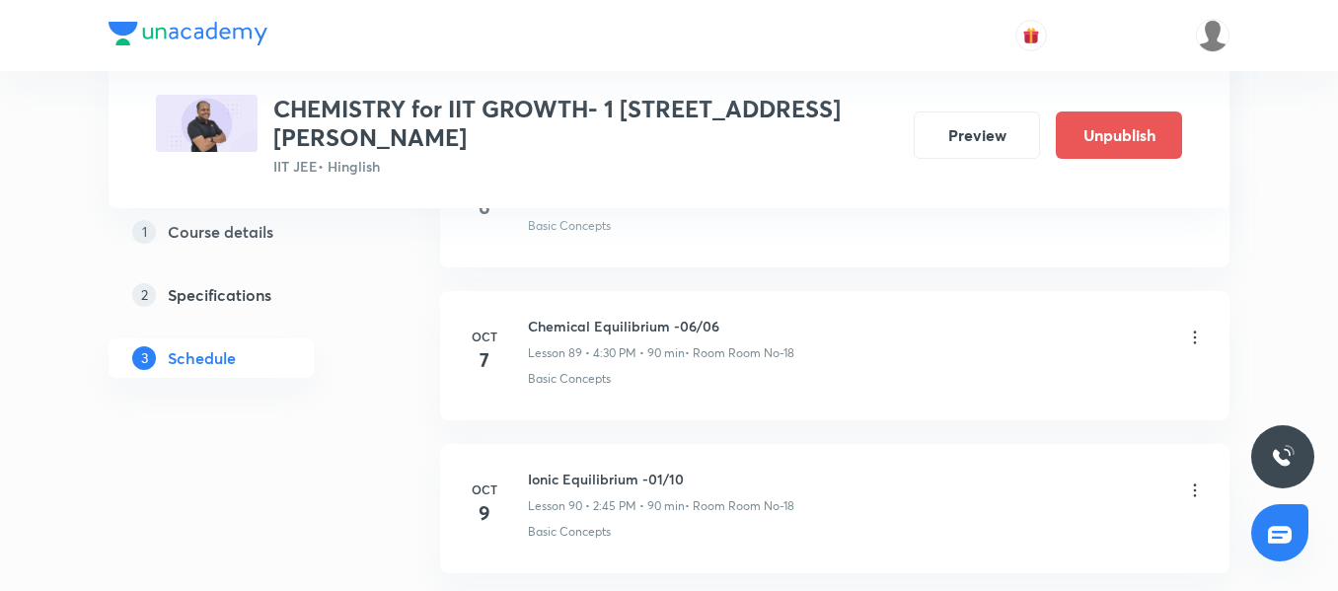
scroll to position [14509, 0]
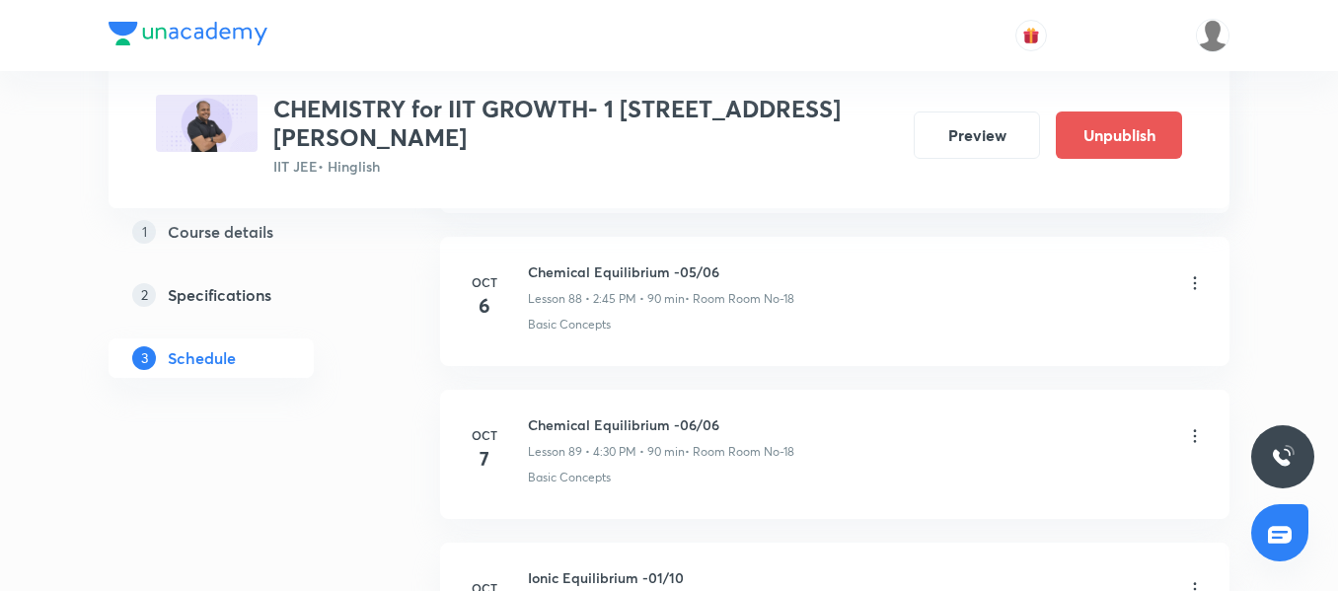
click at [621, 414] on h6 "Chemical Equilibrium -06/06" at bounding box center [661, 424] width 266 height 21
copy h6 "Chemical Equilibrium -06/06"
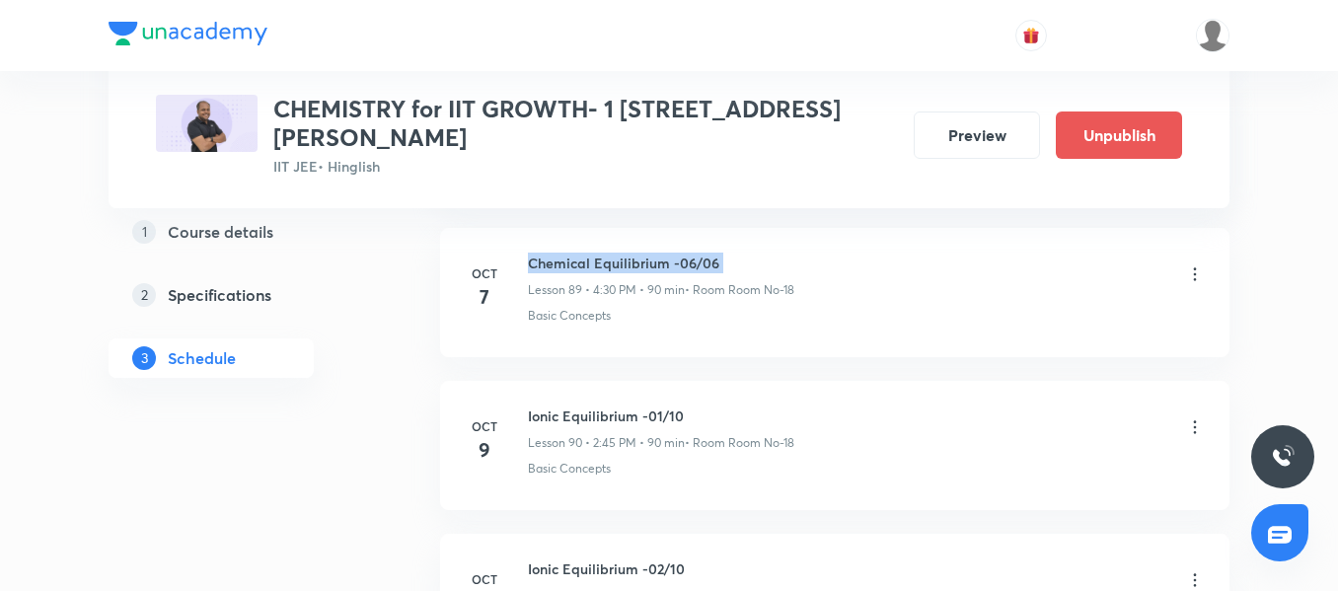
scroll to position [14707, 0]
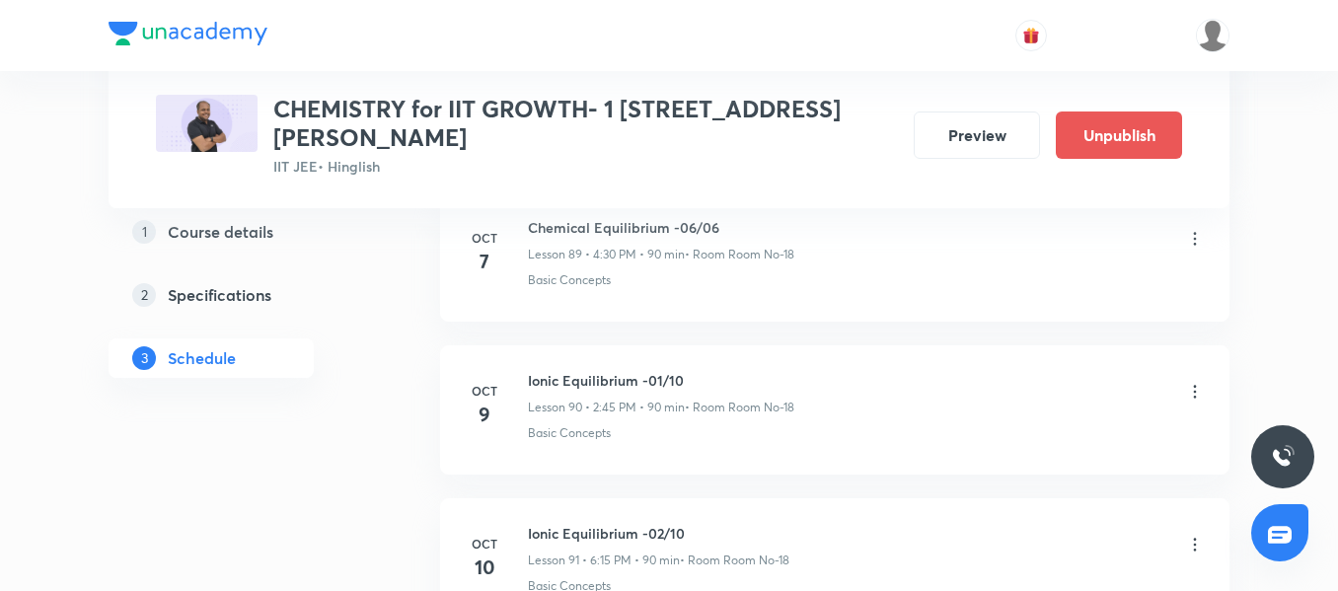
click at [1188, 382] on icon at bounding box center [1195, 392] width 20 height 20
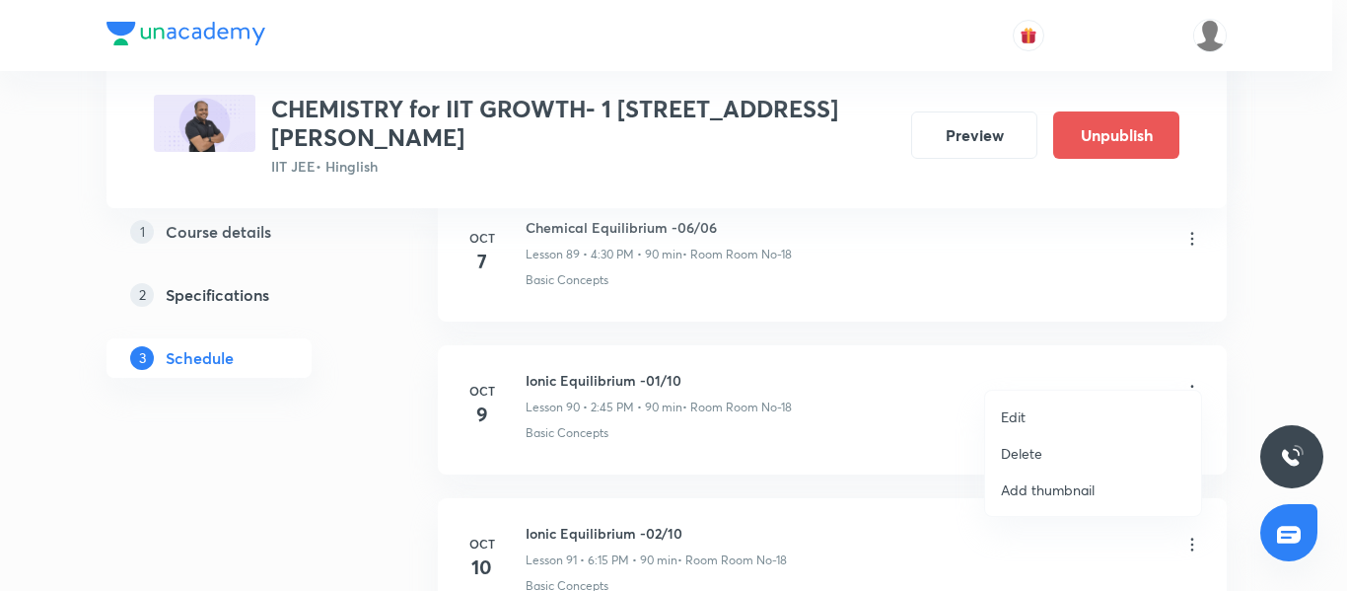
click at [1046, 412] on li "Edit" at bounding box center [1093, 416] width 216 height 36
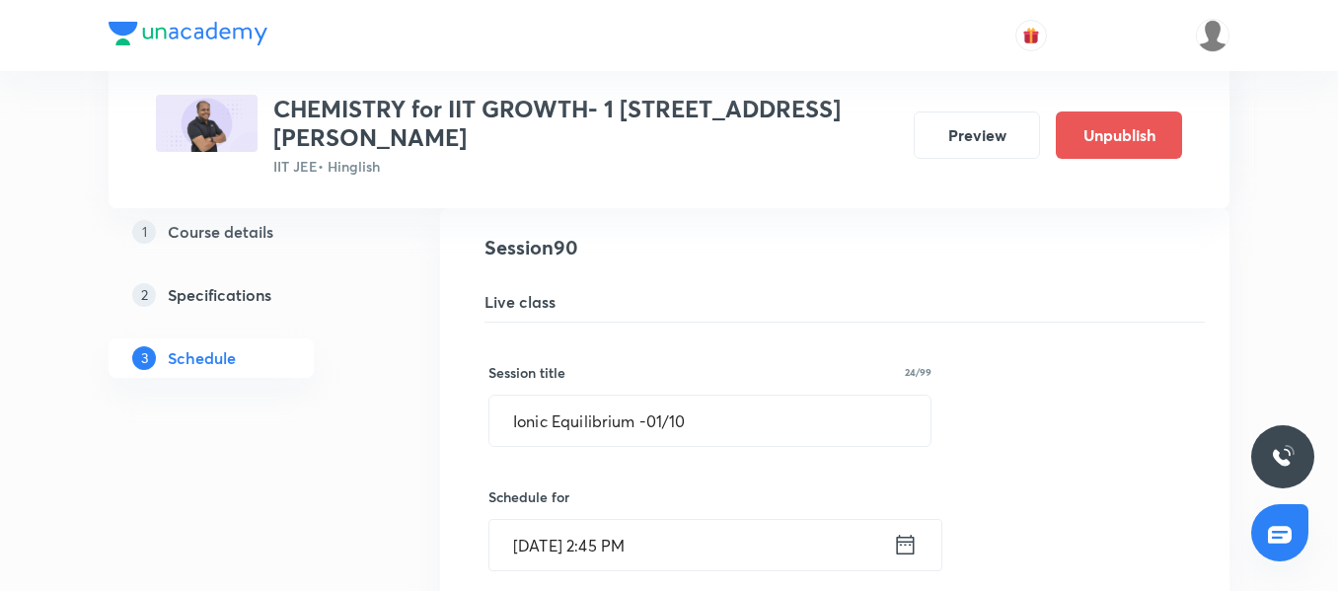
scroll to position [13819, 0]
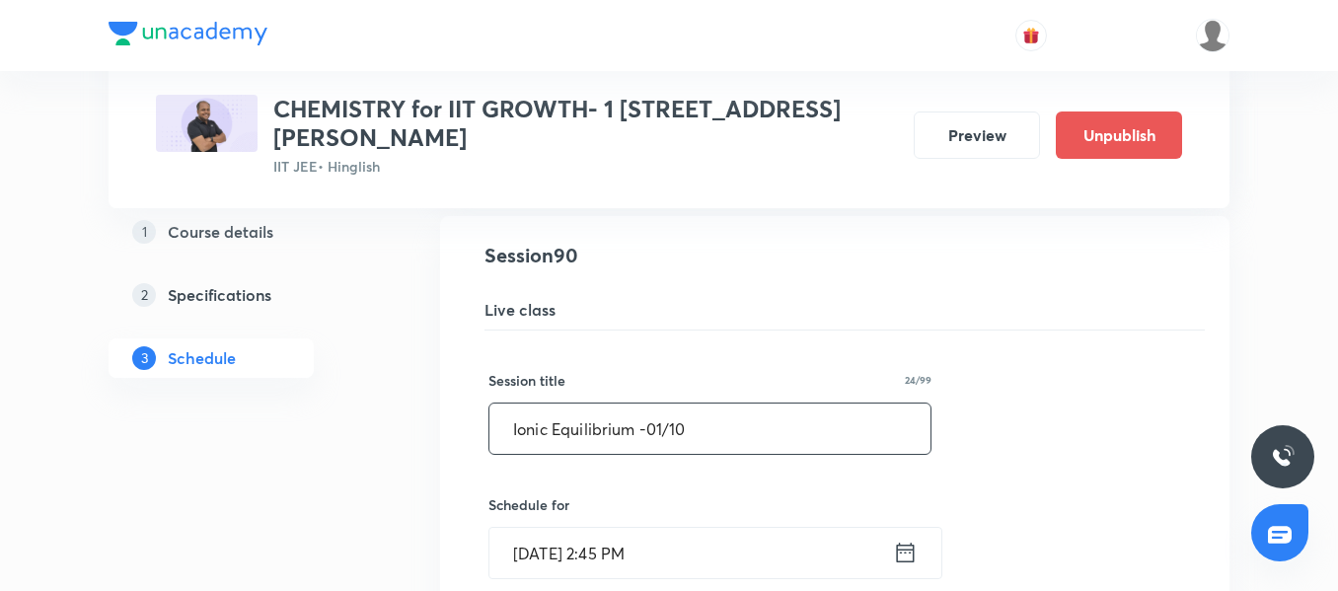
click at [607, 405] on input "Ionic Equilibrium -01/10" at bounding box center [709, 428] width 441 height 50
paste input "Chemical Equilibrium -06/06"
click at [696, 406] on input "Chemical Equilibrium -06/06" at bounding box center [709, 428] width 441 height 50
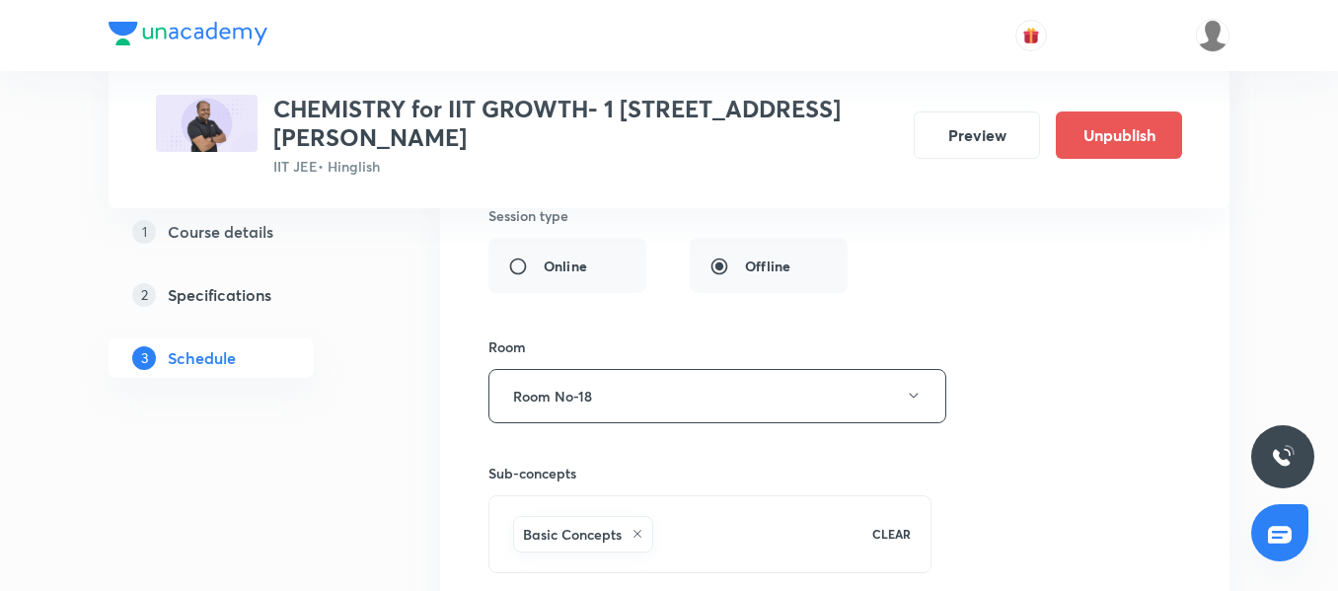
scroll to position [14509, 0]
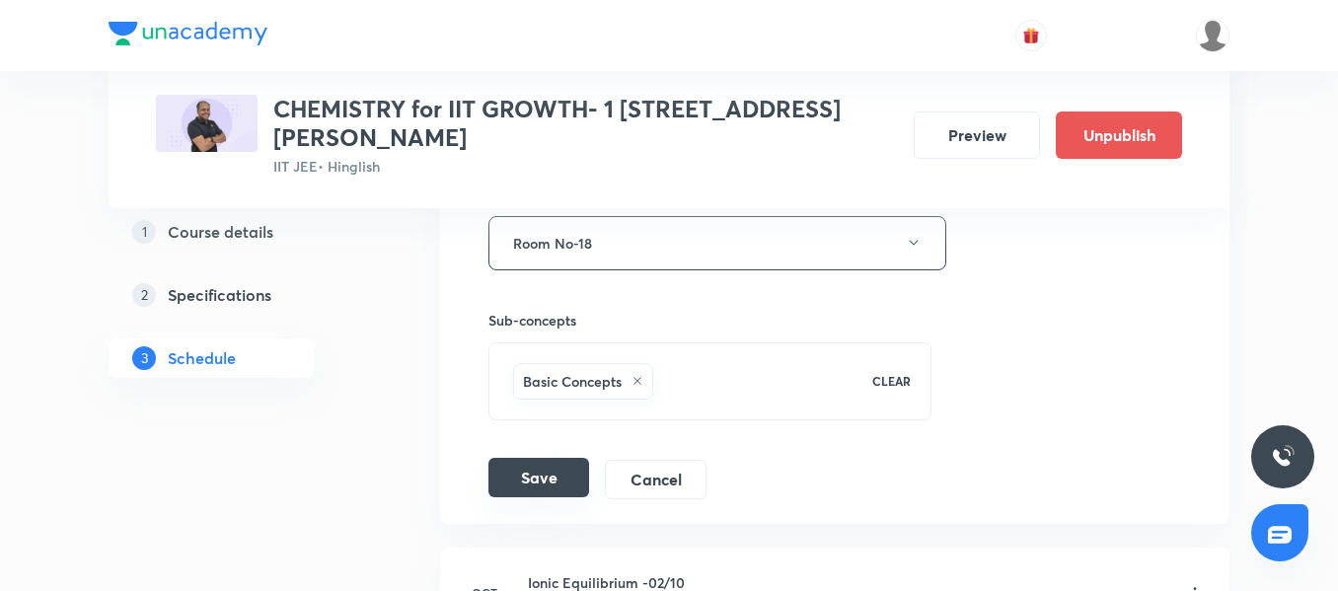
type input "Chemical Equilibrium -07/06"
click at [544, 458] on button "Save" at bounding box center [538, 477] width 101 height 39
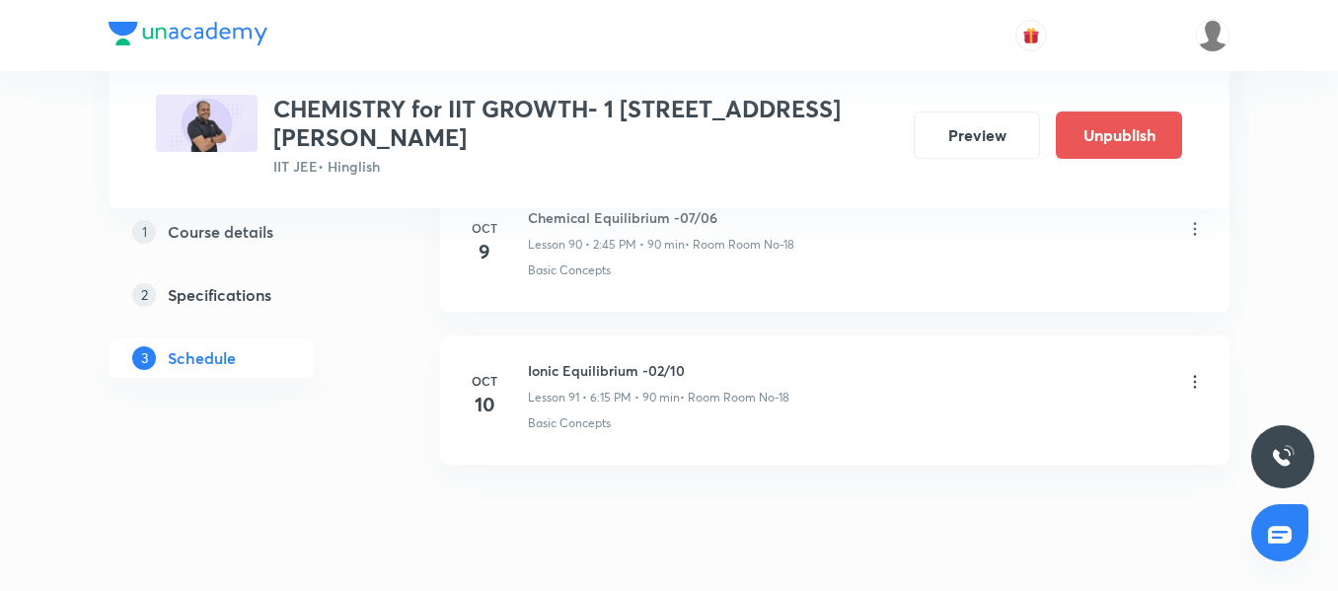
scroll to position [13997, 0]
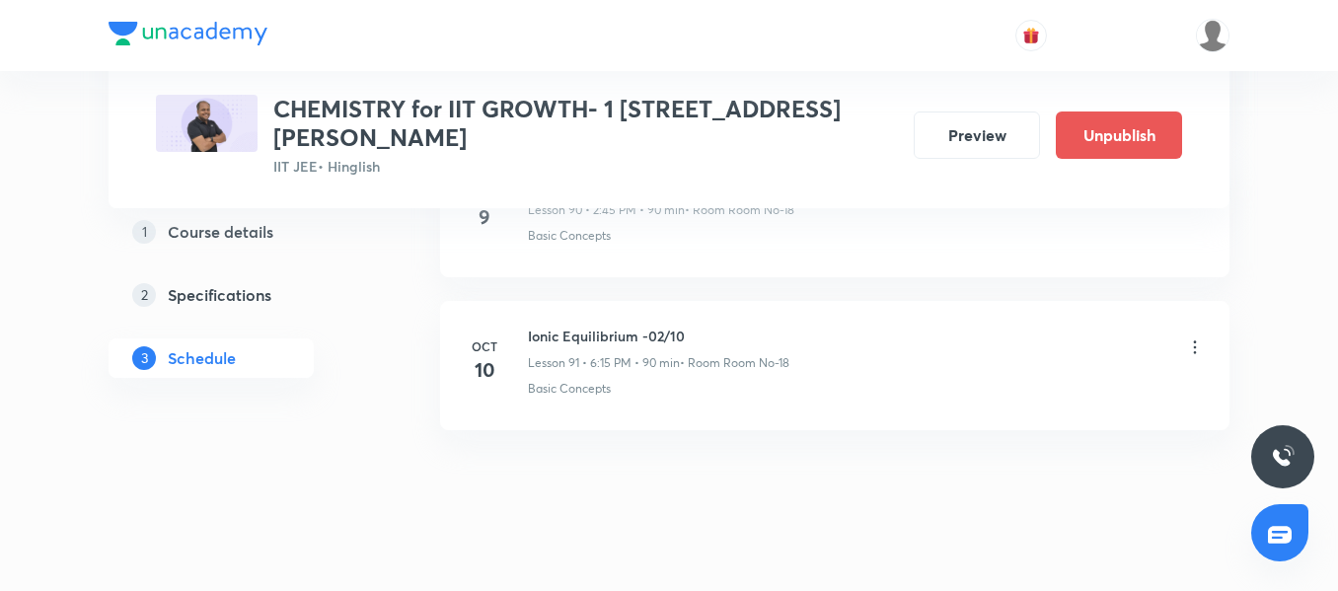
click at [1203, 337] on icon at bounding box center [1195, 347] width 20 height 20
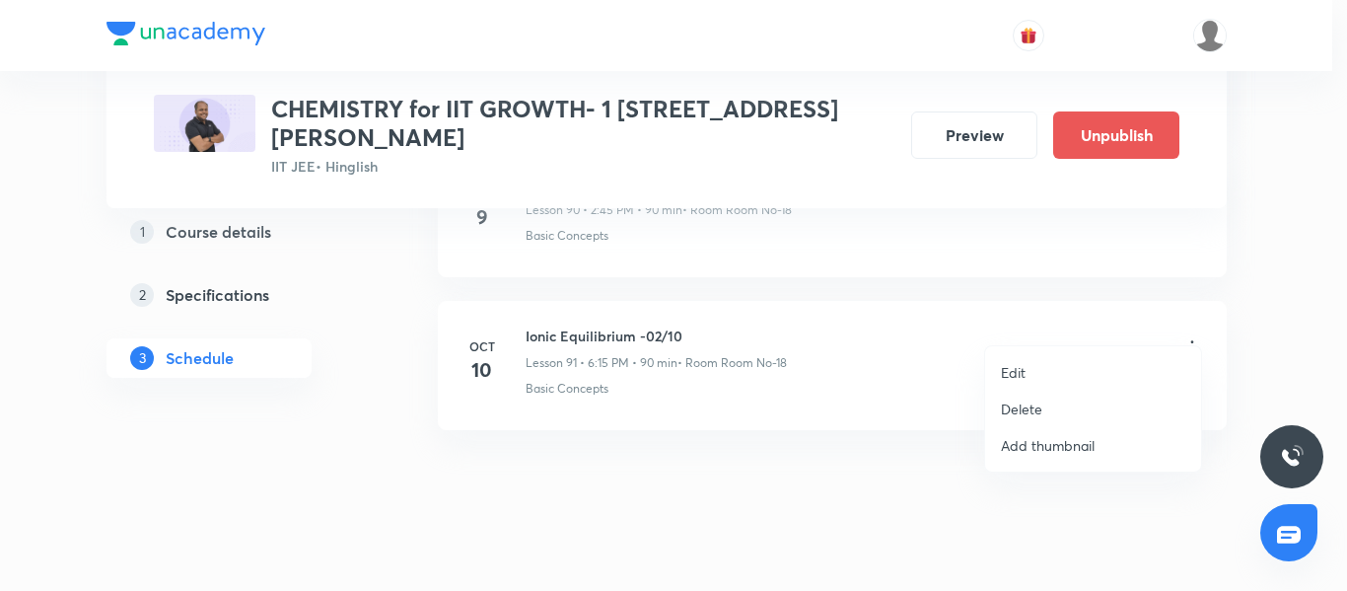
click at [1029, 372] on li "Edit" at bounding box center [1093, 372] width 216 height 36
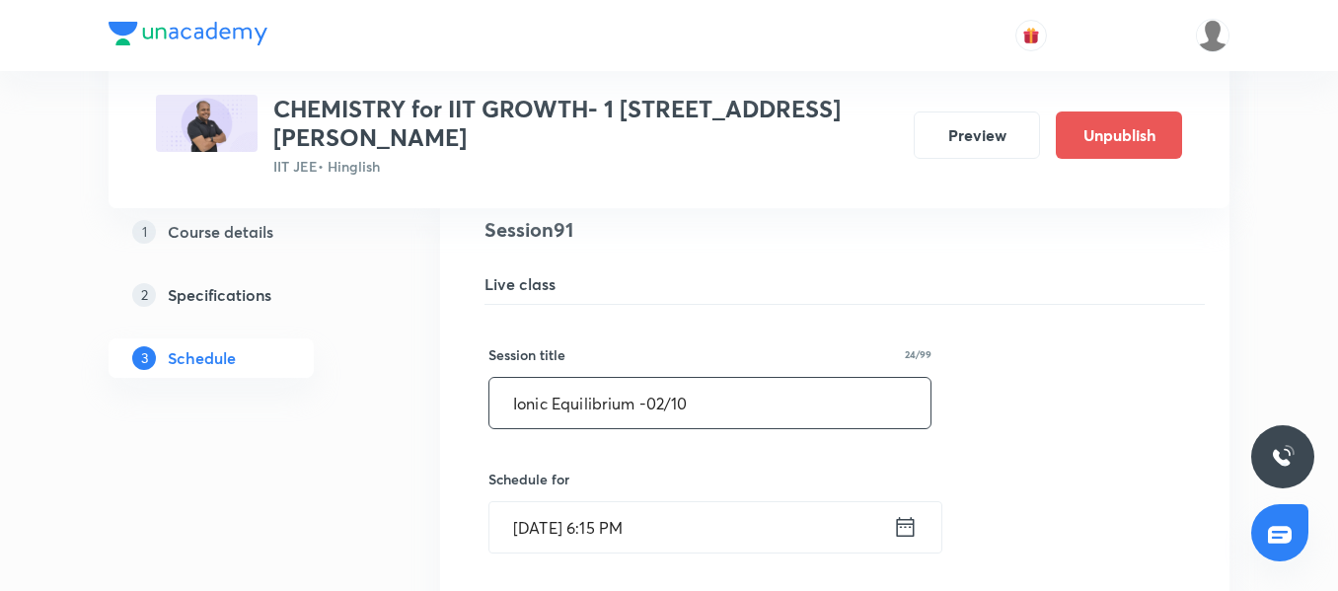
click at [667, 378] on input "Ionic Equilibrium -02/10" at bounding box center [709, 403] width 441 height 50
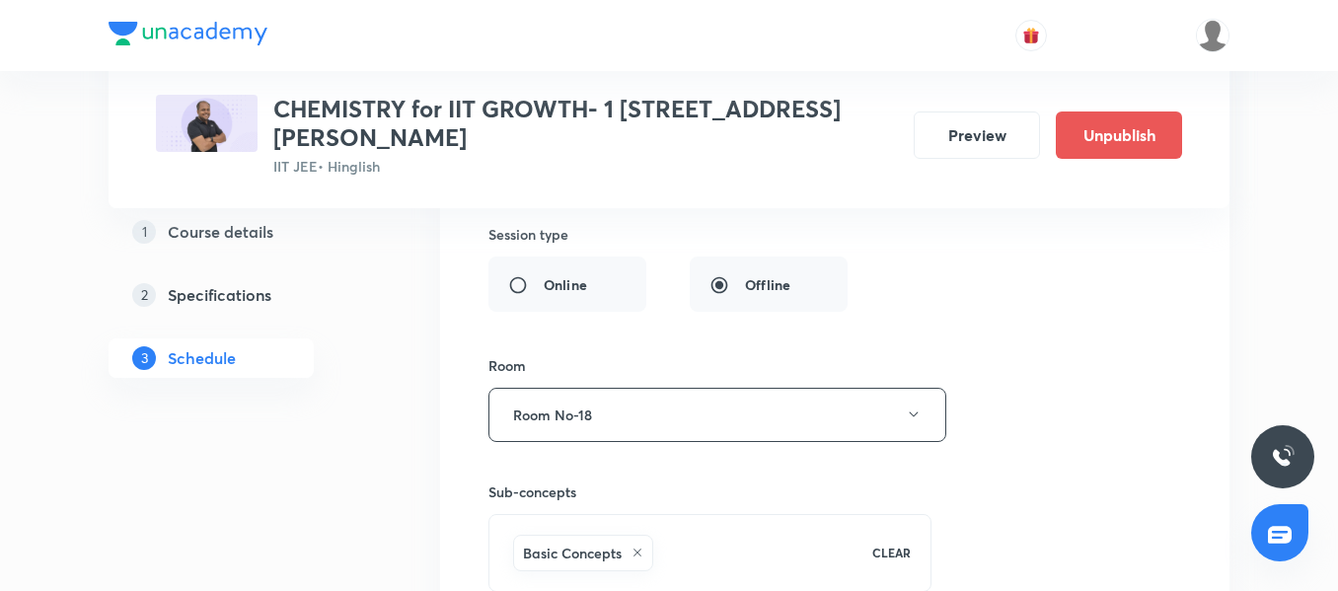
scroll to position [14756, 0]
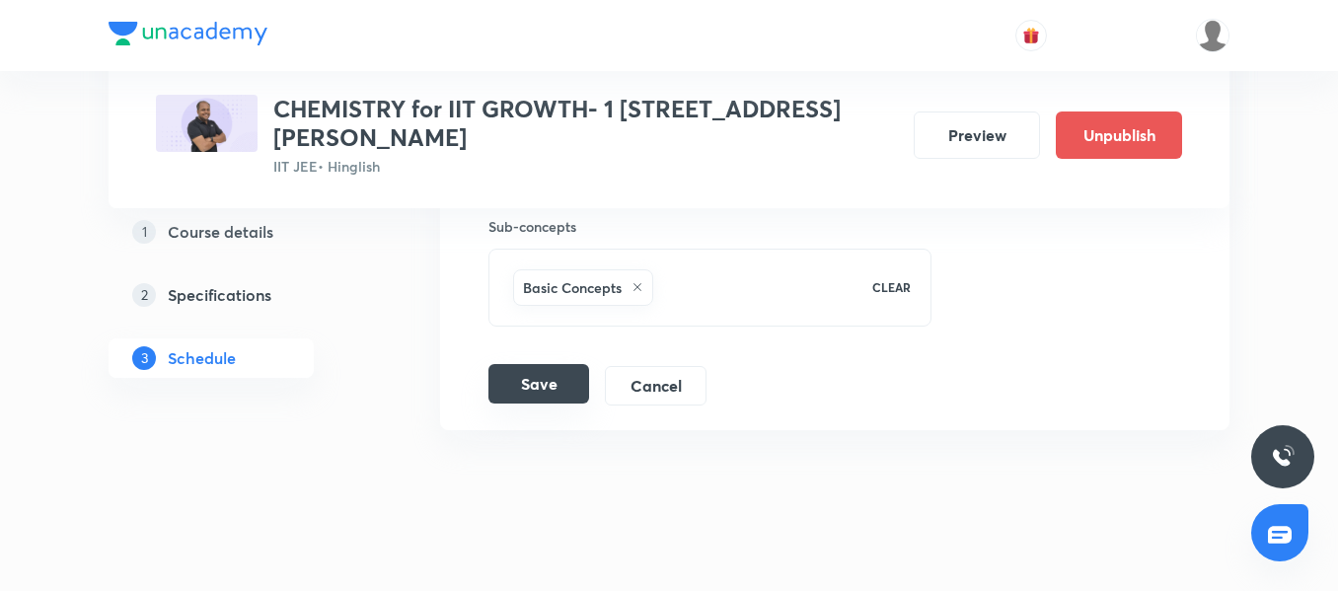
type input "Ionic Equilibrium -01/10"
click at [544, 364] on button "Save" at bounding box center [538, 383] width 101 height 39
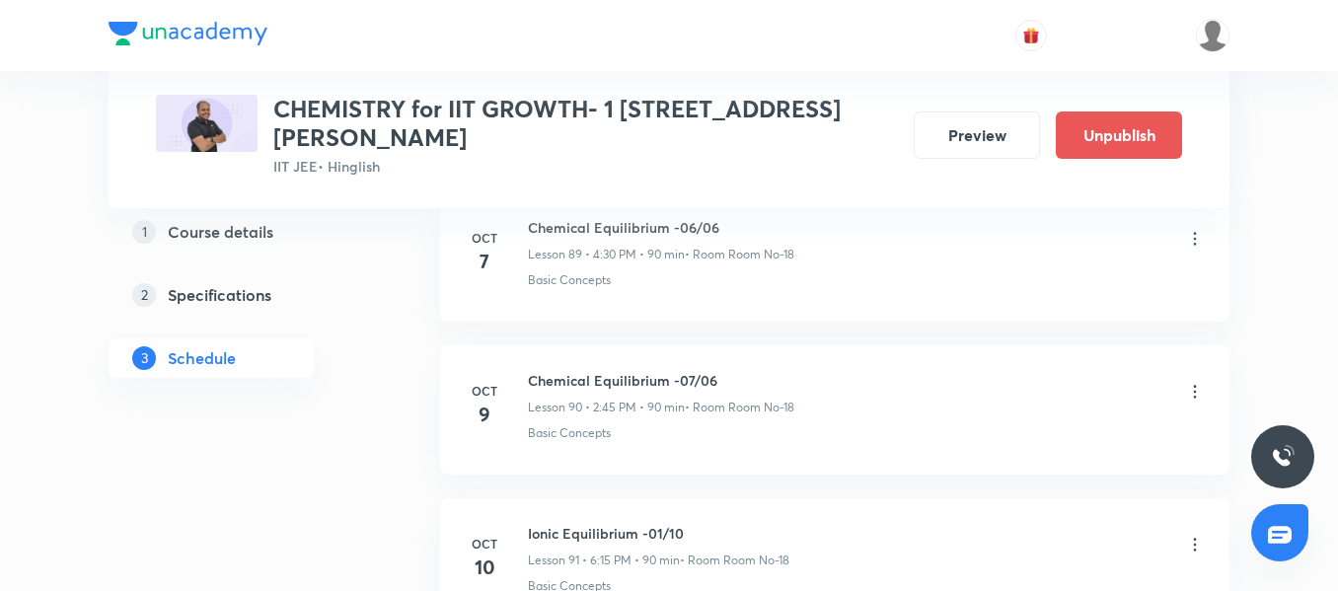
scroll to position [13997, 0]
